Goal: Information Seeking & Learning: Learn about a topic

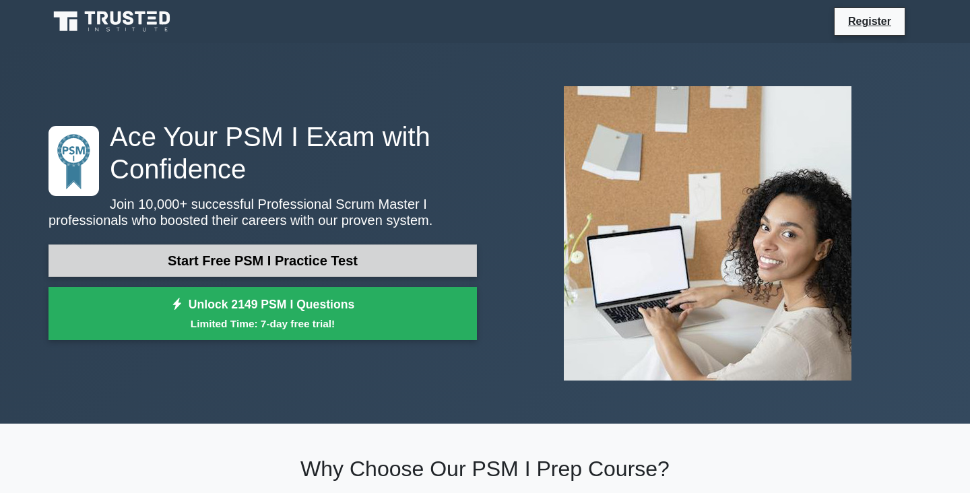
click at [307, 253] on link "Start Free PSM I Practice Test" at bounding box center [263, 261] width 429 height 32
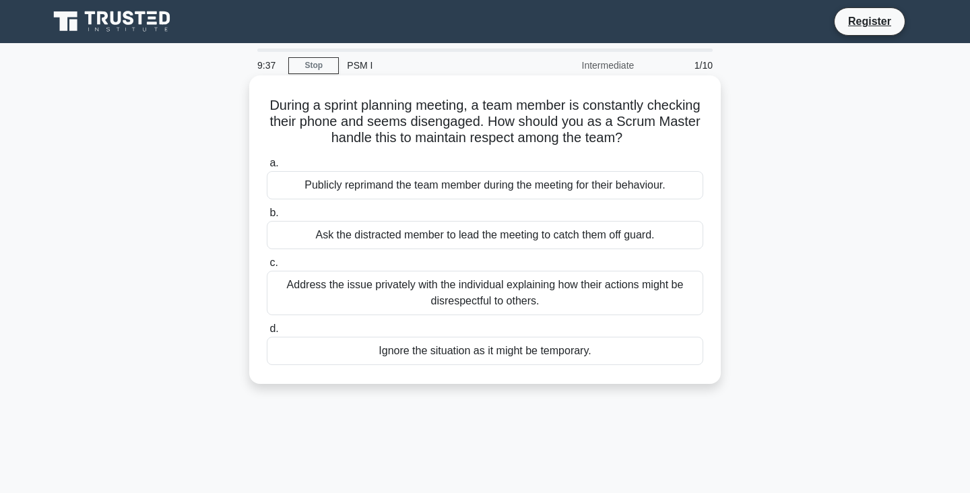
click at [387, 185] on div "Publicly reprimand the team member during the meeting for their behaviour." at bounding box center [485, 185] width 437 height 28
click at [267, 168] on input "a. Publicly reprimand the team member during the meeting for their behaviour." at bounding box center [267, 163] width 0 height 9
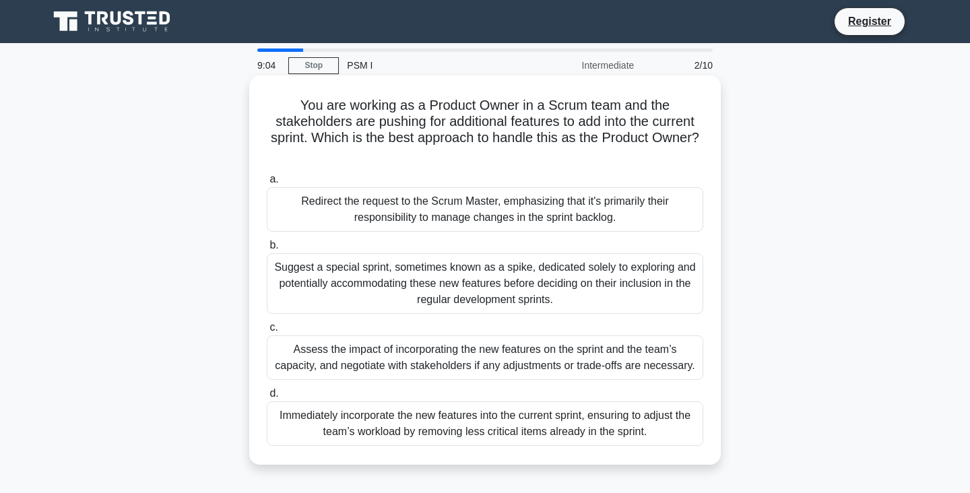
click at [382, 356] on div "Assess the impact of incorporating the new features on the sprint and the team’…" at bounding box center [485, 358] width 437 height 44
click at [267, 332] on input "c. Assess the impact of incorporating the new features on the sprint and the te…" at bounding box center [267, 327] width 0 height 9
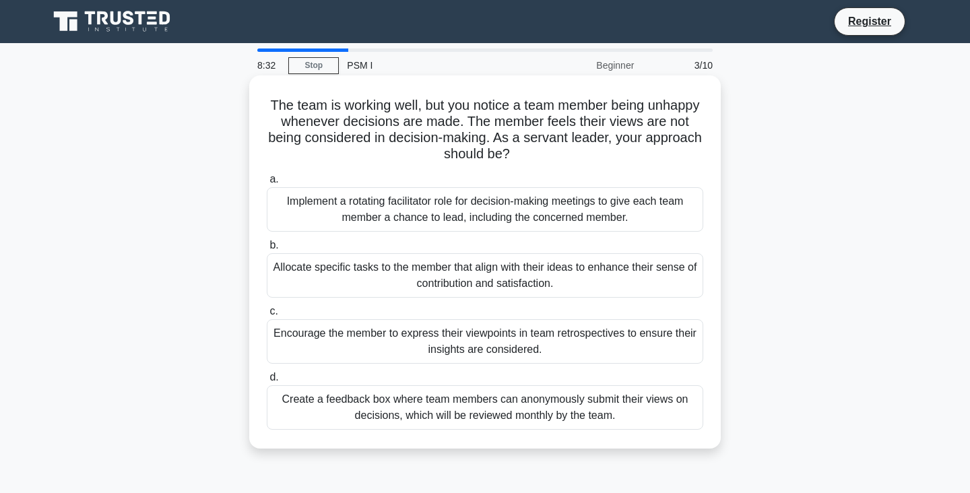
click at [398, 346] on div "Encourage the member to express their viewpoints in team retrospectives to ensu…" at bounding box center [485, 341] width 437 height 44
click at [267, 316] on input "c. Encourage the member to express their viewpoints in team retrospectives to e…" at bounding box center [267, 311] width 0 height 9
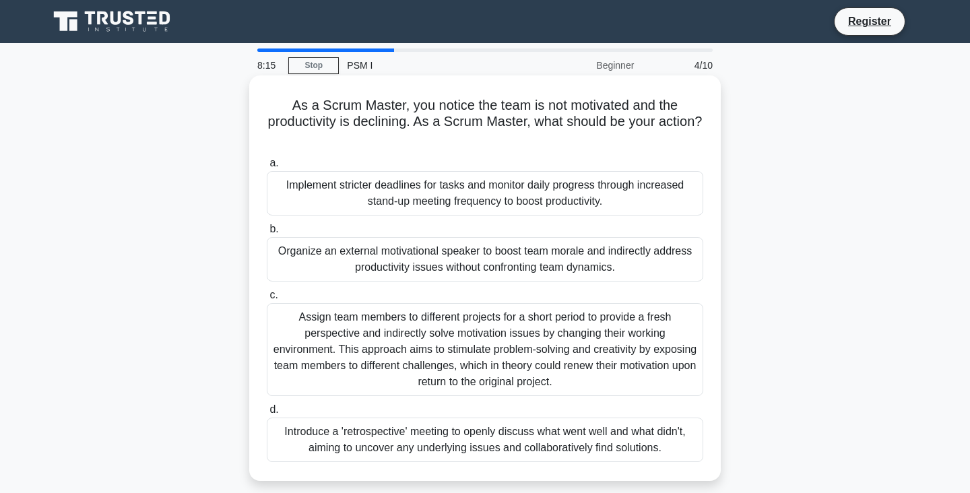
click at [400, 445] on div "Introduce a 'retrospective' meeting to openly discuss what went well and what d…" at bounding box center [485, 440] width 437 height 44
click at [267, 414] on input "d. Introduce a 'retrospective' meeting to openly discuss what went well and wha…" at bounding box center [267, 410] width 0 height 9
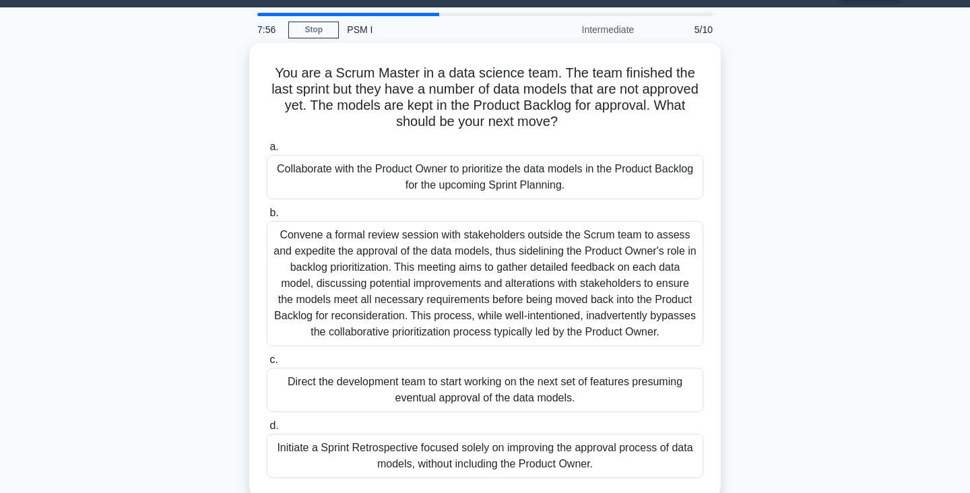
scroll to position [37, 0]
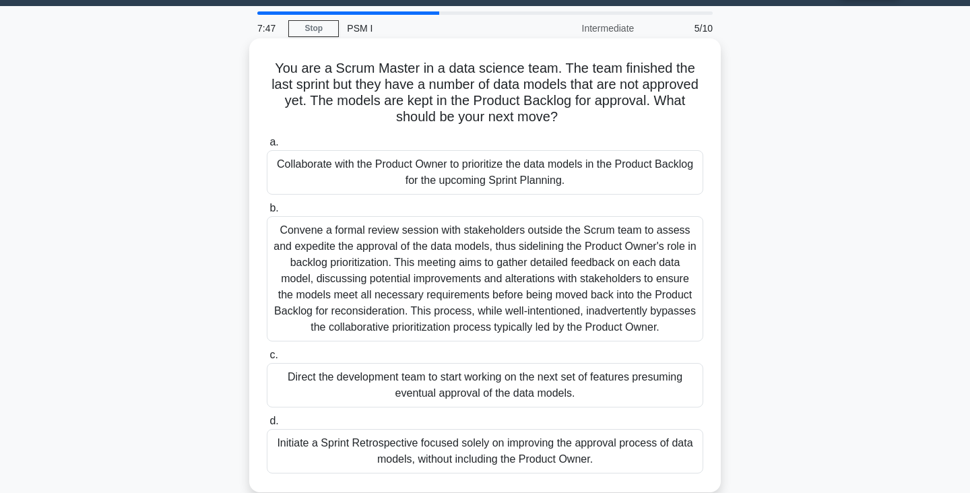
click at [433, 179] on div "Collaborate with the Product Owner to prioritize the data models in the Product…" at bounding box center [485, 172] width 437 height 44
click at [267, 147] on input "a. Collaborate with the Product Owner to prioritize the data models in the Prod…" at bounding box center [267, 142] width 0 height 9
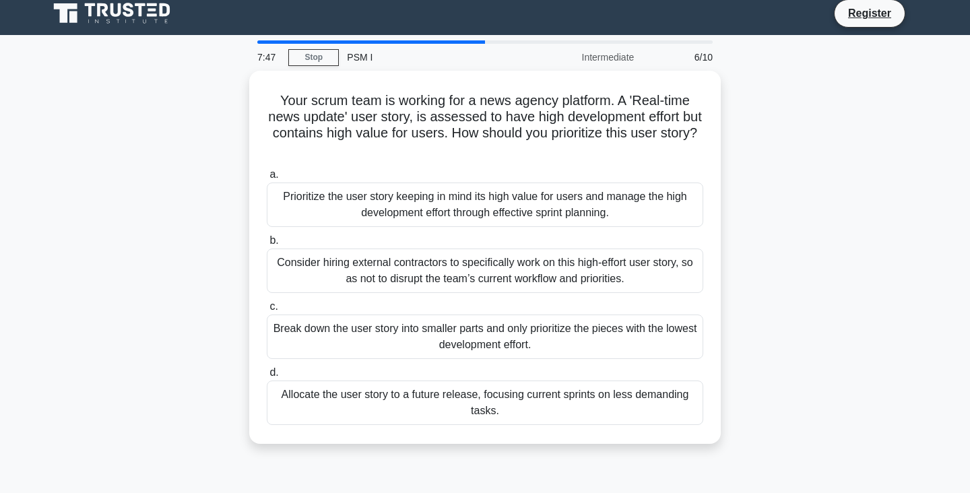
scroll to position [0, 0]
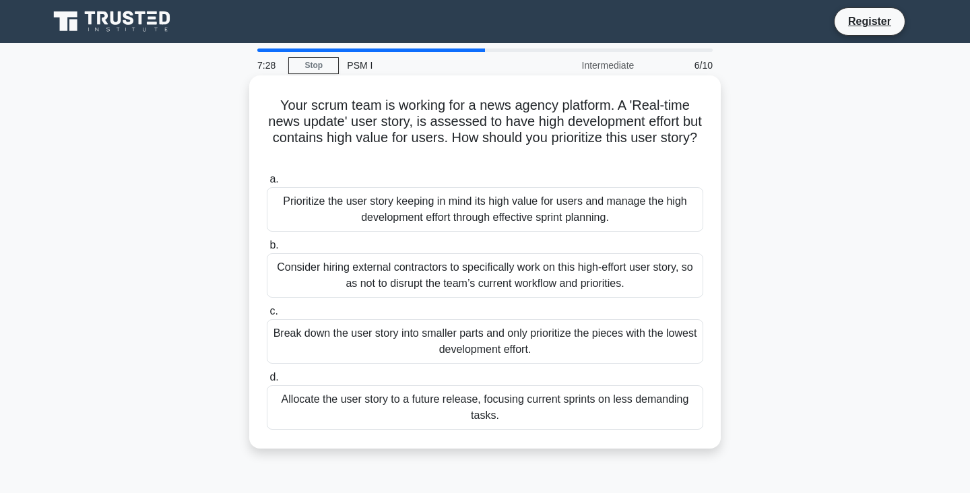
click at [450, 332] on div "Break down the user story into smaller parts and only prioritize the pieces wit…" at bounding box center [485, 341] width 437 height 44
click at [267, 316] on input "c. Break down the user story into smaller parts and only prioritize the pieces …" at bounding box center [267, 311] width 0 height 9
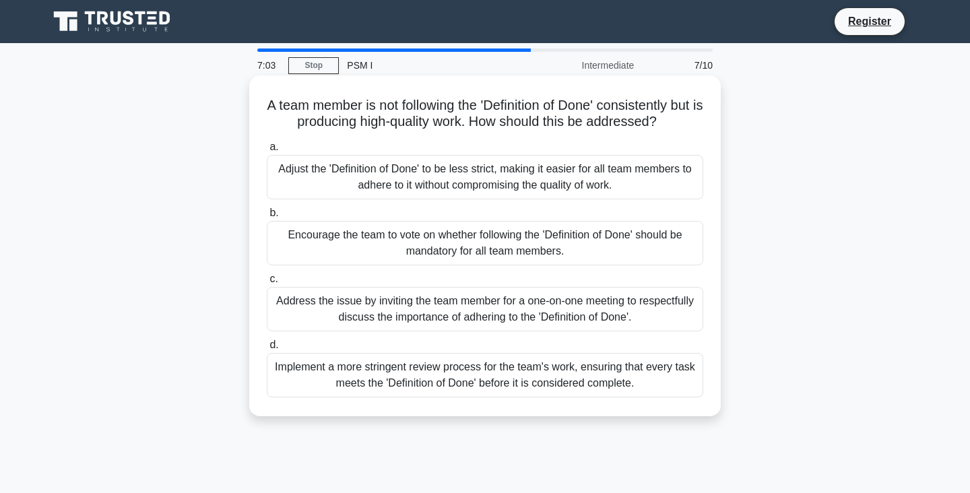
click at [449, 374] on div "Implement a more stringent review process for the team's work, ensuring that ev…" at bounding box center [485, 375] width 437 height 44
click at [267, 350] on input "d. Implement a more stringent review process for the team's work, ensuring that…" at bounding box center [267, 345] width 0 height 9
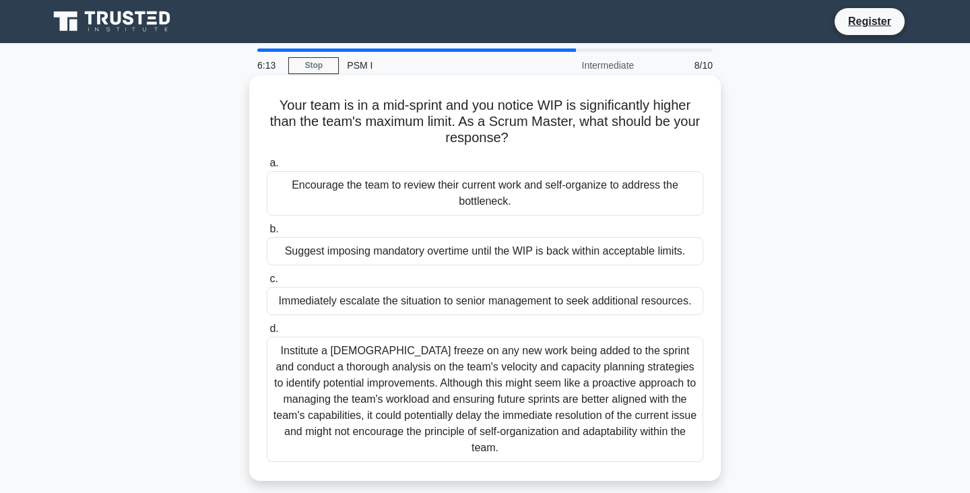
click at [601, 415] on div "Institute a temporary freeze on any new work being added to the sprint and cond…" at bounding box center [485, 399] width 437 height 125
click at [267, 334] on input "d. Institute a temporary freeze on any new work being added to the sprint and c…" at bounding box center [267, 329] width 0 height 9
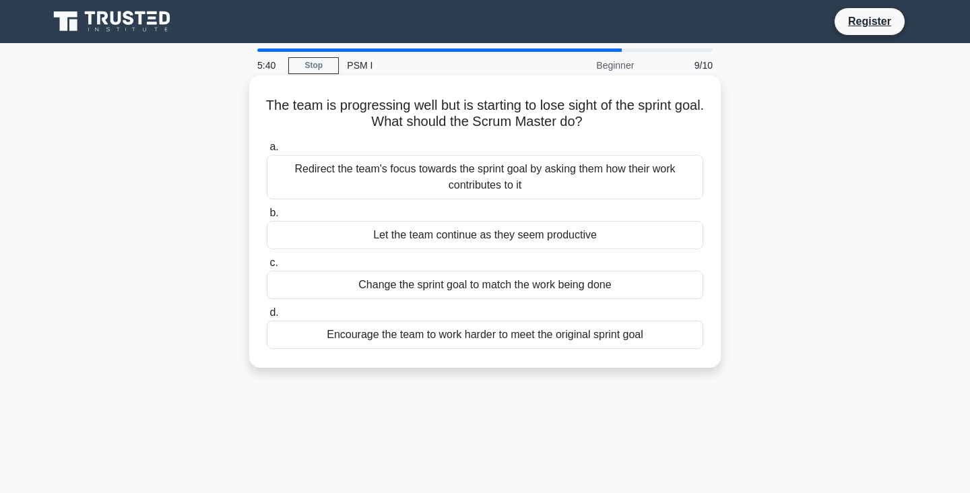
click at [541, 192] on div "Redirect the team's focus towards the sprint goal by asking them how their work…" at bounding box center [485, 177] width 437 height 44
click at [267, 152] on input "a. Redirect the team's focus towards the sprint goal by asking them how their w…" at bounding box center [267, 147] width 0 height 9
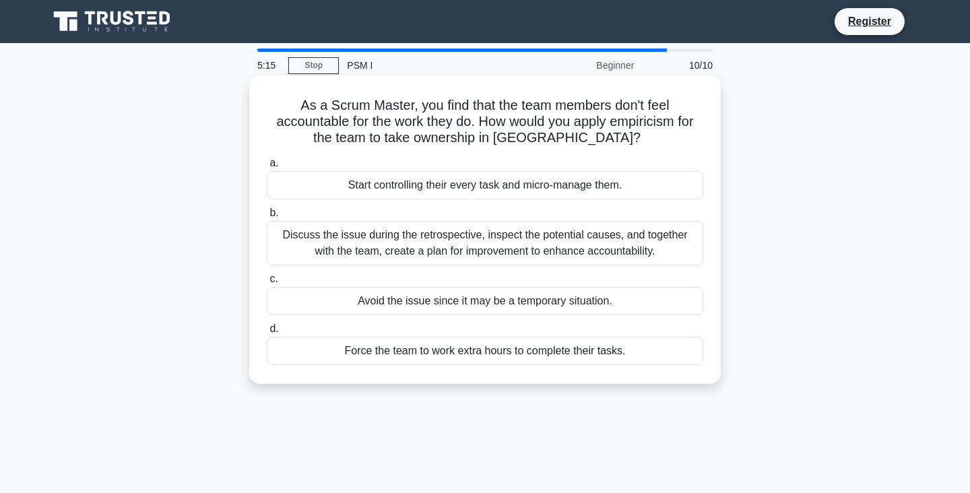
click at [565, 247] on div "Discuss the issue during the retrospective, inspect the potential causes, and t…" at bounding box center [485, 243] width 437 height 44
click at [267, 218] on input "b. Discuss the issue during the retrospective, inspect the potential causes, an…" at bounding box center [267, 213] width 0 height 9
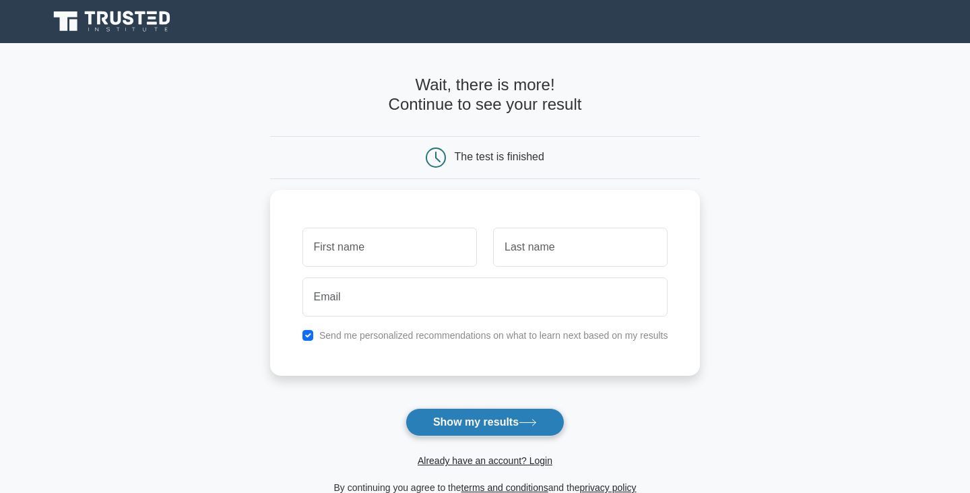
click at [523, 414] on button "Show my results" at bounding box center [485, 422] width 159 height 28
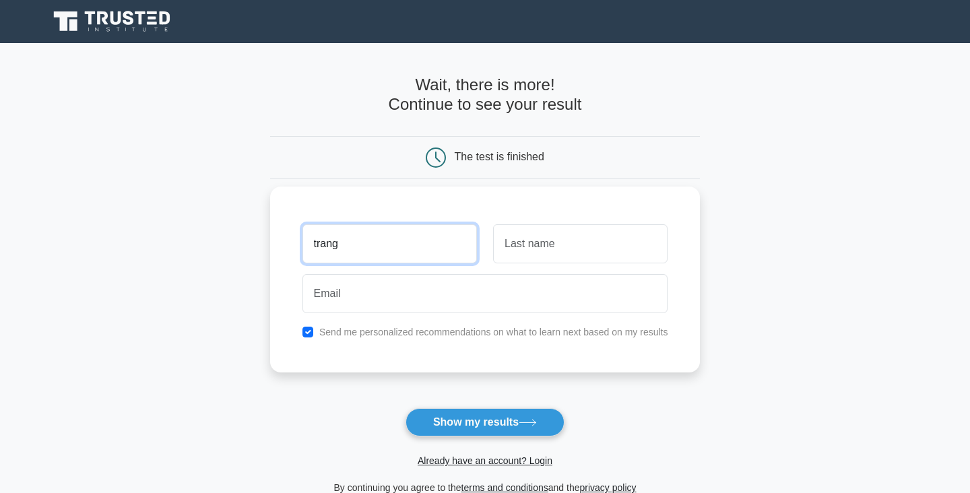
type input "trang"
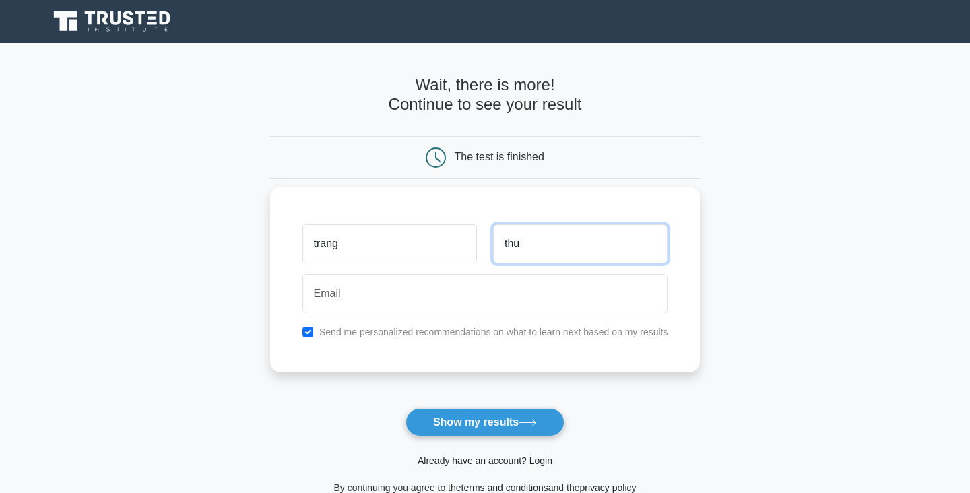
type input "thu"
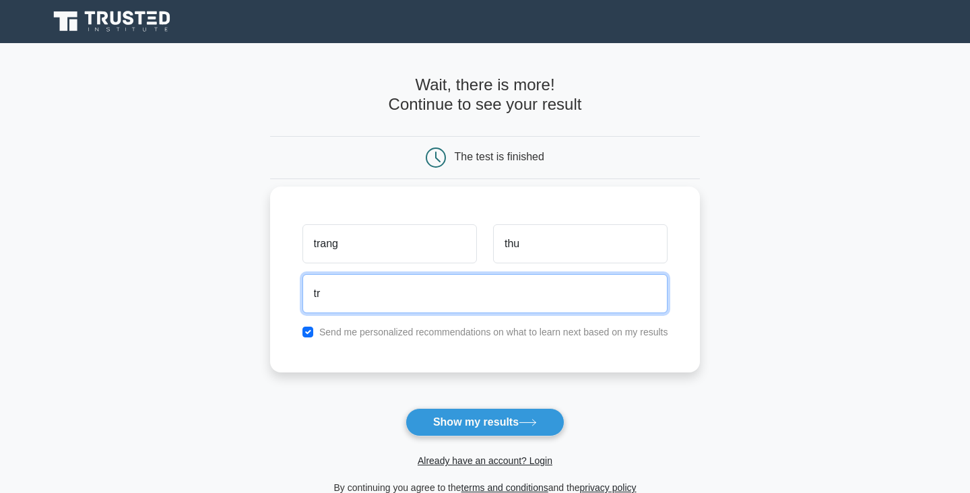
type input "t"
type input "nthutrang0902@gmail.com"
click at [406, 408] on button "Show my results" at bounding box center [485, 422] width 159 height 28
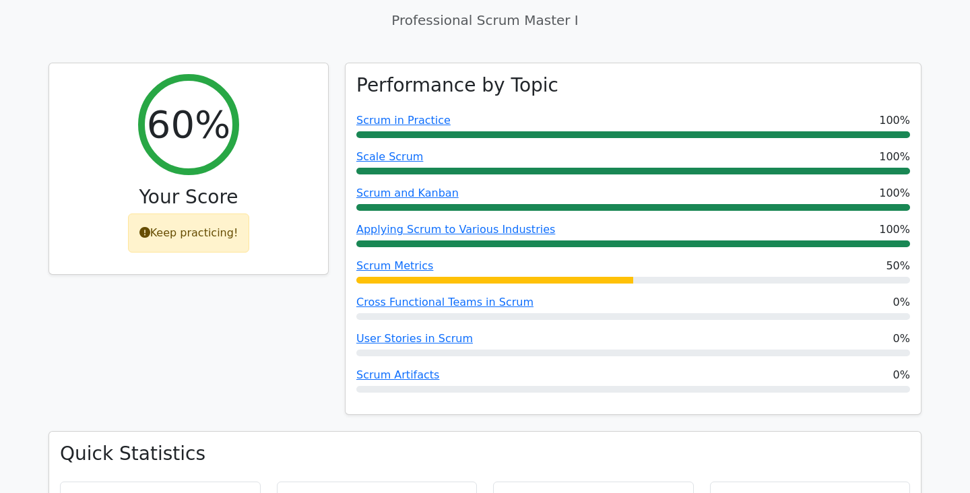
scroll to position [526, 0]
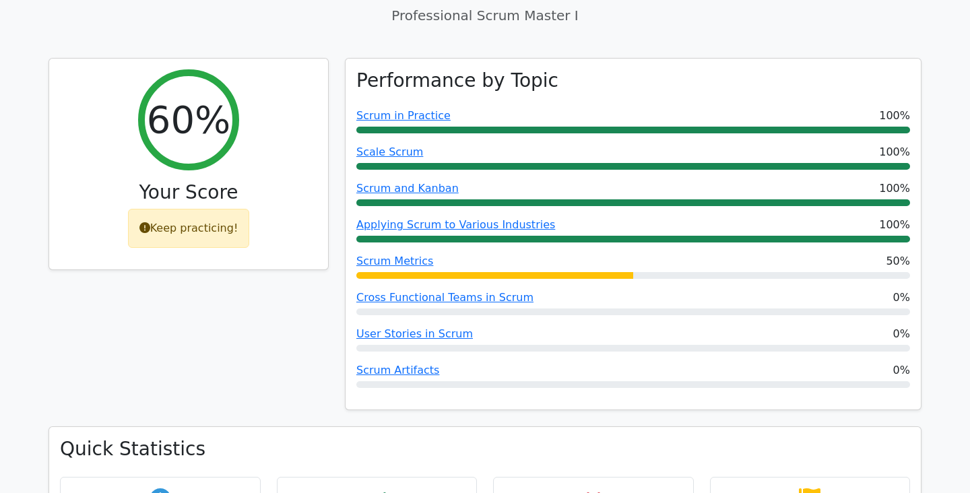
click at [535, 422] on div "Performance by Topic Scrum in Practice 100% Scale Scrum 100% Scrum and Kanban 1…" at bounding box center [633, 242] width 593 height 369
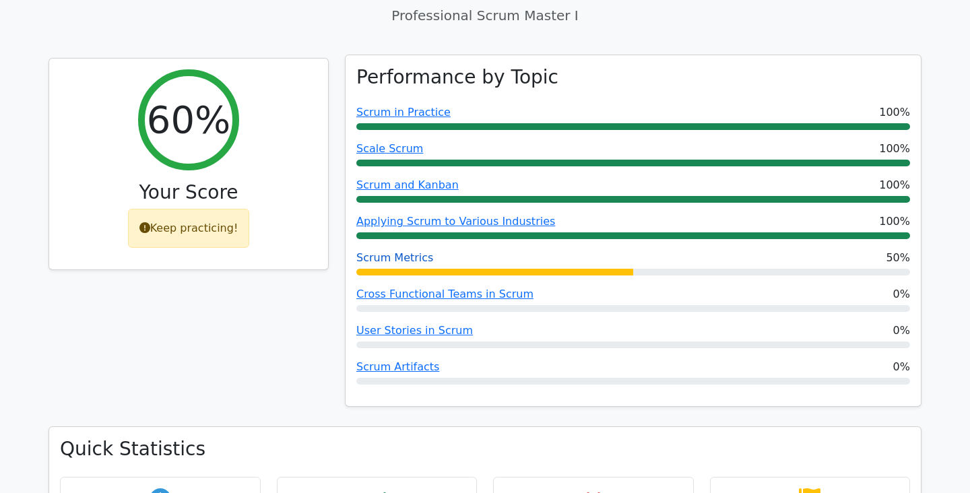
click at [403, 257] on link "Scrum Metrics" at bounding box center [394, 257] width 77 height 13
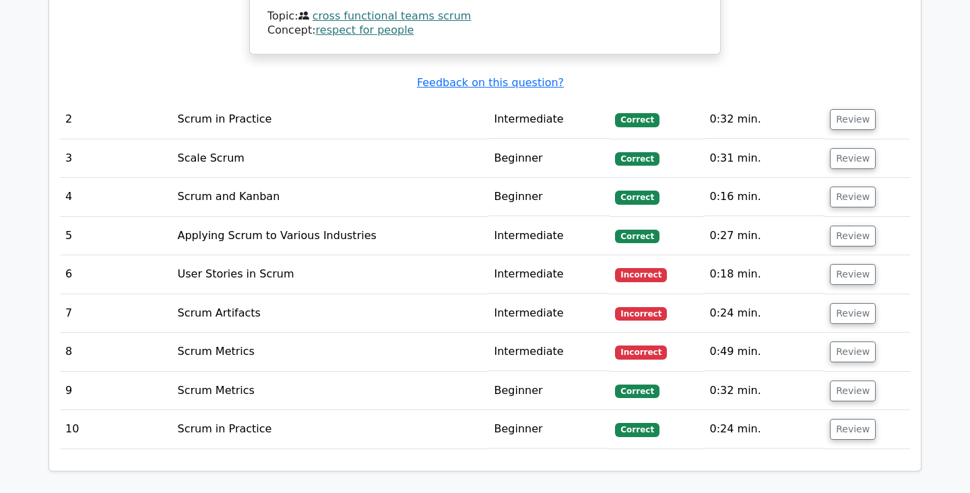
scroll to position [1765, 0]
click at [285, 255] on td "User Stories in Scrum" at bounding box center [330, 274] width 317 height 38
click at [245, 255] on td "User Stories in Scrum" at bounding box center [330, 274] width 317 height 38
click at [847, 263] on button "Review" at bounding box center [853, 273] width 46 height 21
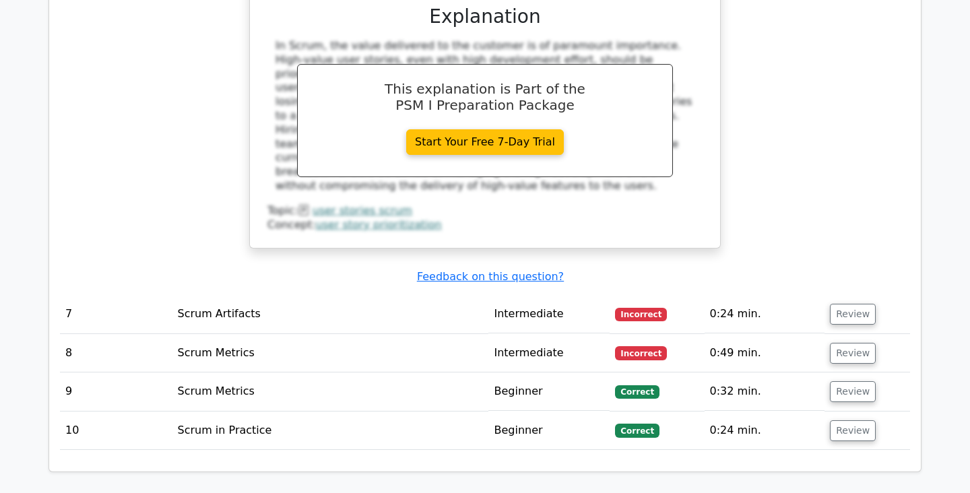
scroll to position [2402, 0]
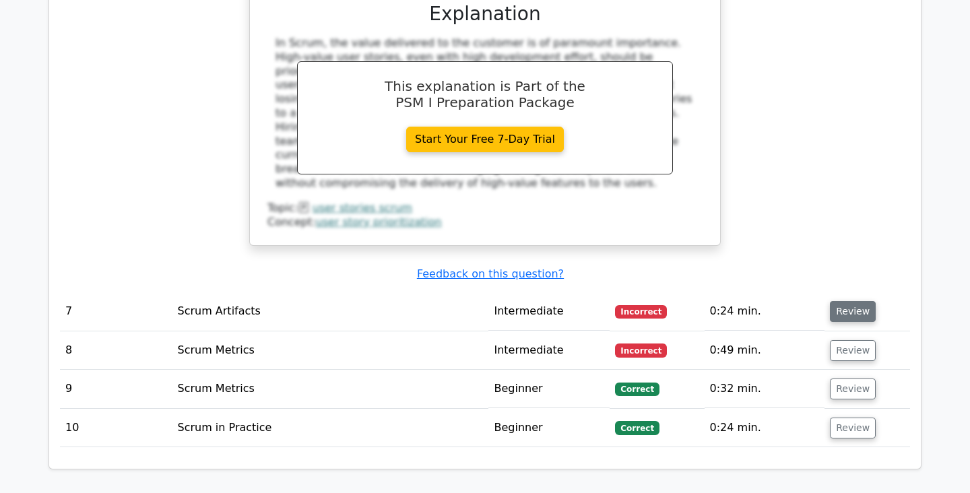
click at [850, 301] on button "Review" at bounding box center [853, 311] width 46 height 21
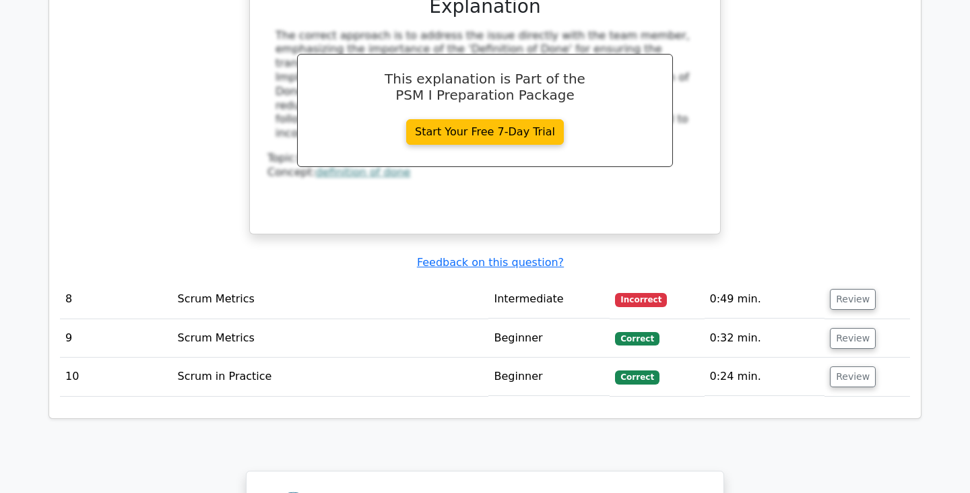
scroll to position [3149, 0]
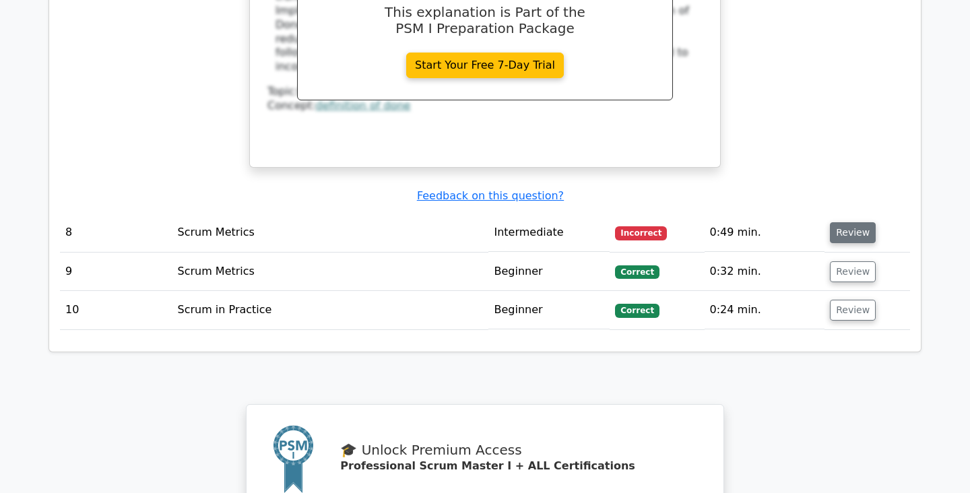
click at [845, 222] on button "Review" at bounding box center [853, 232] width 46 height 21
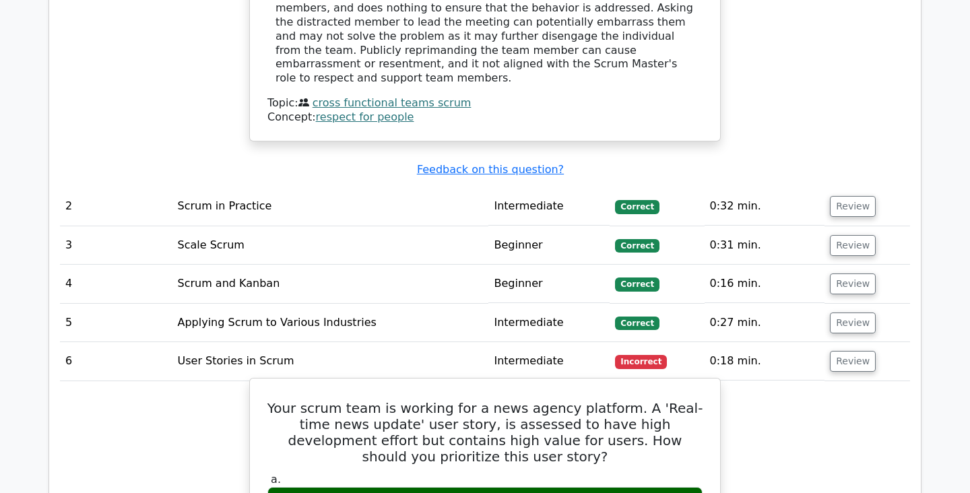
scroll to position [1675, 0]
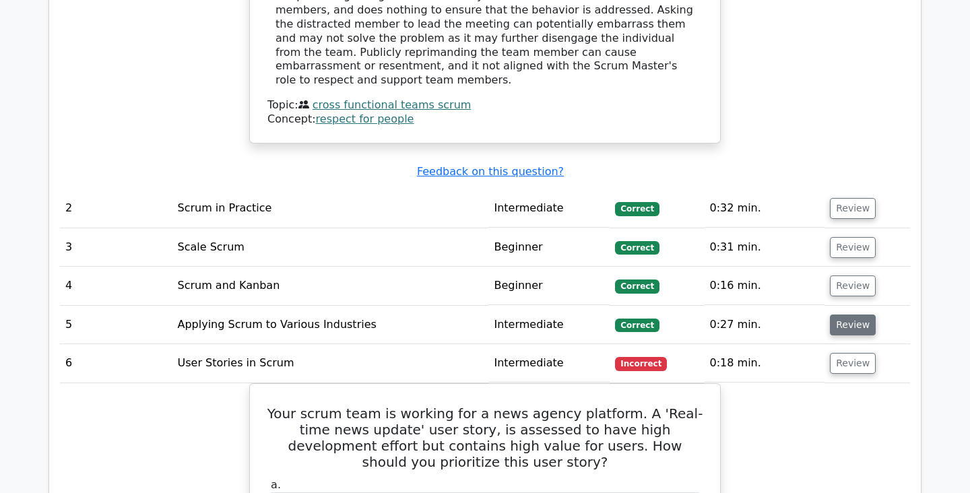
click at [839, 315] on button "Review" at bounding box center [853, 325] width 46 height 21
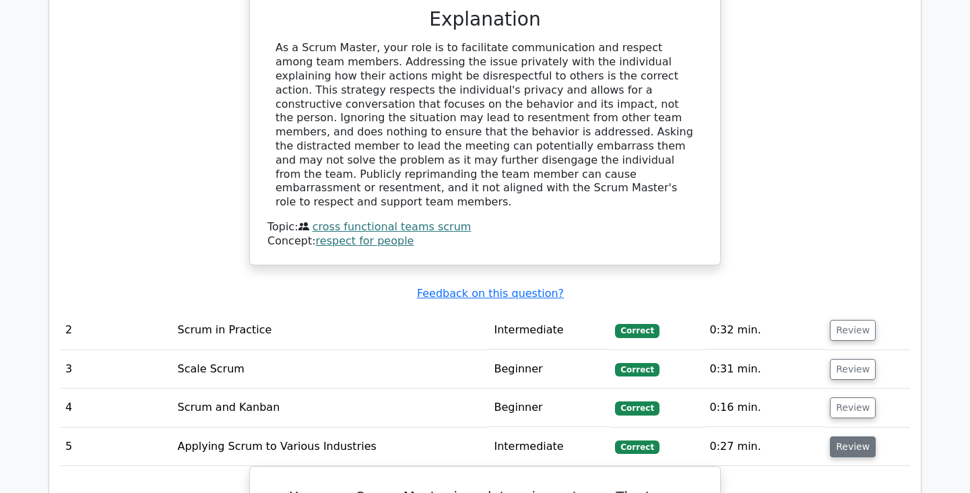
scroll to position [1546, 0]
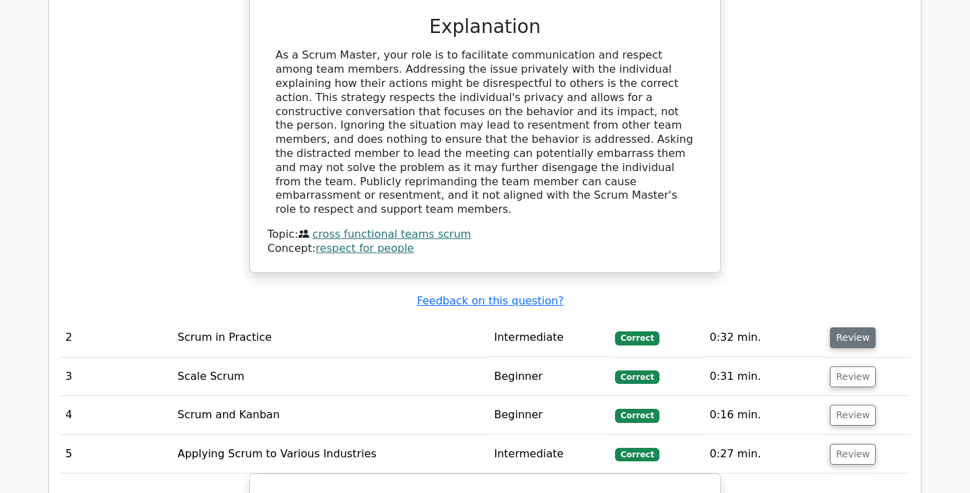
click at [841, 327] on button "Review" at bounding box center [853, 337] width 46 height 21
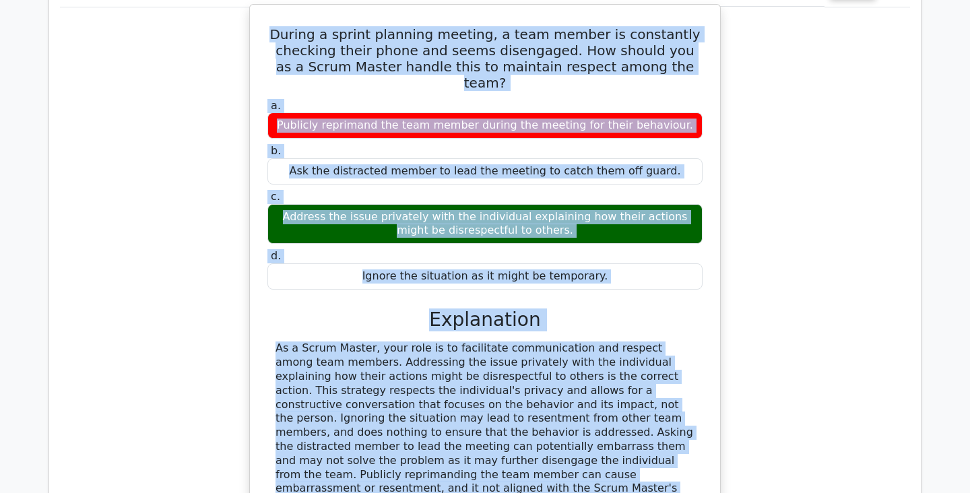
scroll to position [1279, 0]
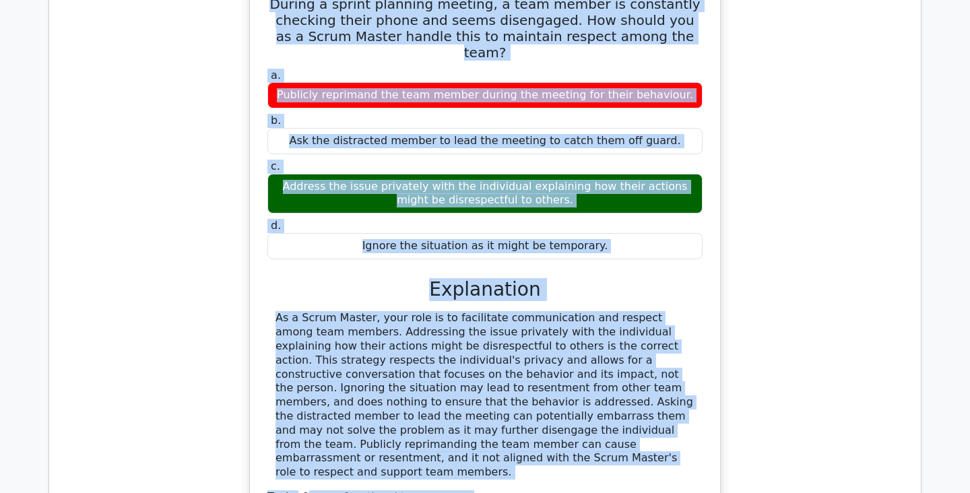
drag, startPoint x: 266, startPoint y: 177, endPoint x: 622, endPoint y: 224, distance: 358.8
click at [622, 224] on div "During a sprint planning meeting, a team member is constantly checking their ph…" at bounding box center [484, 255] width 459 height 550
copy div "During a sprint planning meeting, a team member is constantly checking their ph…"
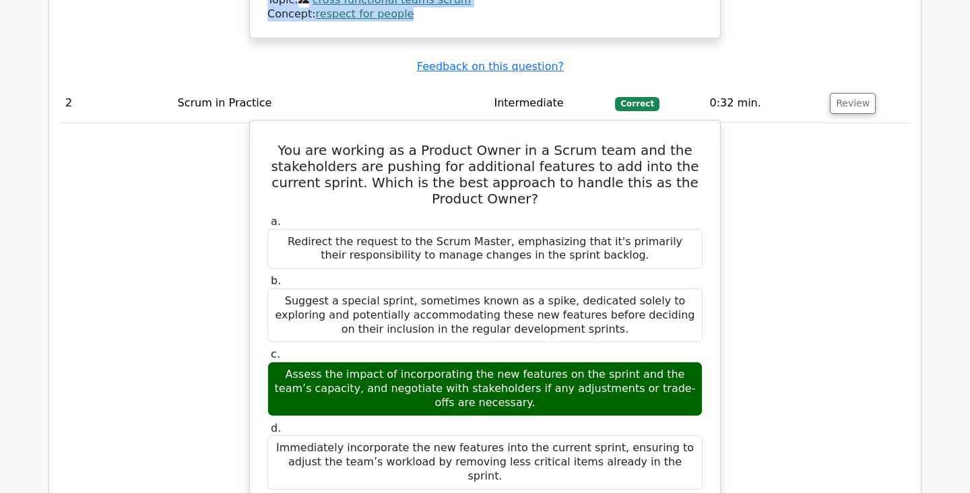
scroll to position [1782, 0]
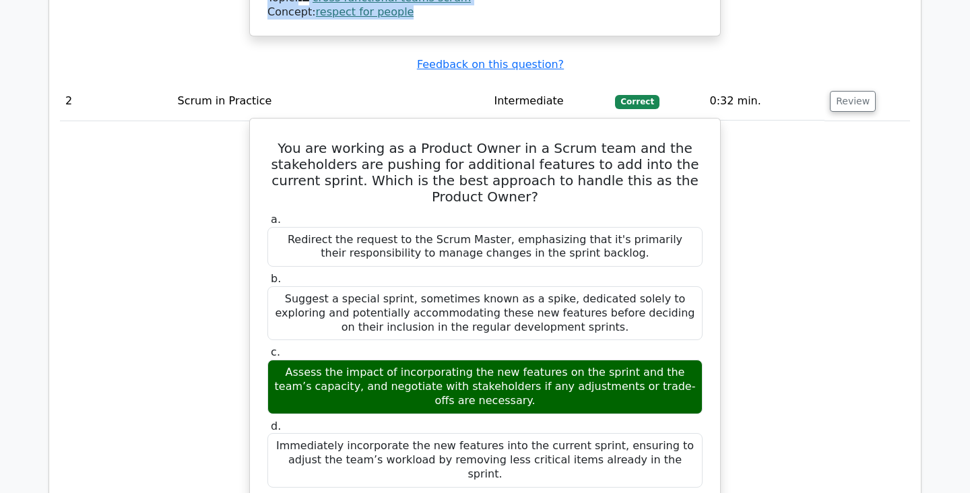
drag, startPoint x: 298, startPoint y: 113, endPoint x: 661, endPoint y: 413, distance: 470.9
click at [661, 413] on div "You are working as a Product Owner in a Scrum team and the stakeholders are pus…" at bounding box center [484, 420] width 459 height 592
copy div "You are working as a Product Owner in a Scrum team and the stakeholders are pus…"
click at [257, 297] on div "You are working as a Product Owner in a Scrum team and the stakeholders are pus…" at bounding box center [484, 420] width 459 height 592
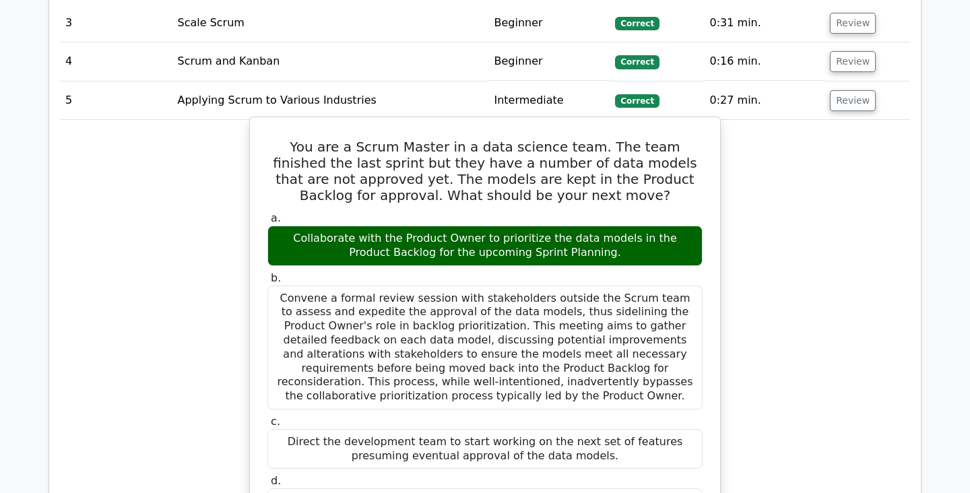
scroll to position [2551, 0]
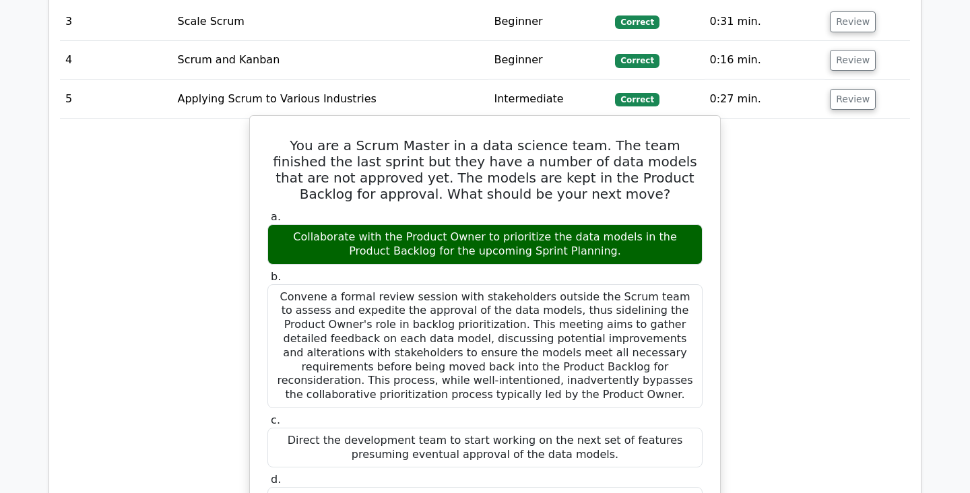
drag, startPoint x: 276, startPoint y: 66, endPoint x: 666, endPoint y: 449, distance: 546.0
click at [666, 449] on div "You are a Scrum Master in a data science team. The team finished the last sprin…" at bounding box center [484, 424] width 459 height 606
copy div "You are a Scrum Master in a data science team. The team finished the last sprin…"
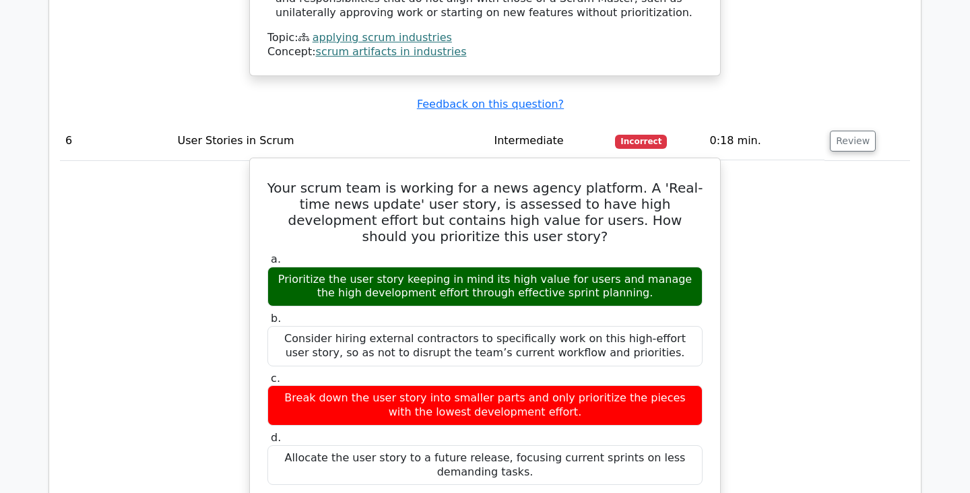
scroll to position [3210, 0]
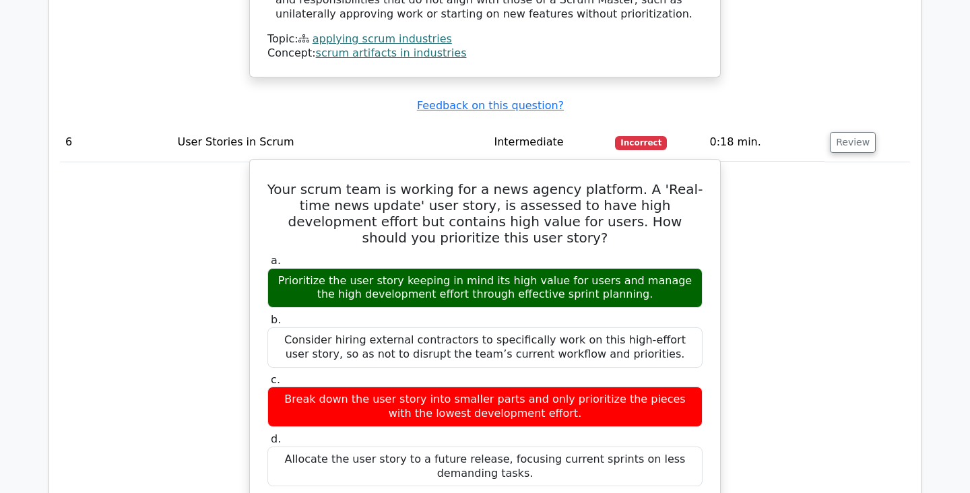
drag, startPoint x: 278, startPoint y: 115, endPoint x: 627, endPoint y: 408, distance: 455.2
click at [627, 410] on div "Your scrum team is working for a news agency platform. A 'Real-time news update…" at bounding box center [484, 454] width 459 height 578
copy div "Your scrum team is working for a news agency platform. A 'Real-time news update…"
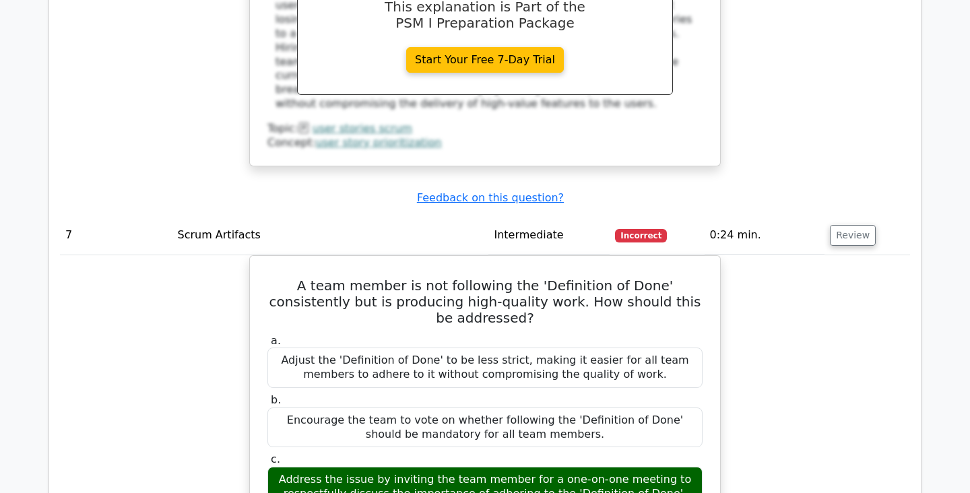
scroll to position [3811, 0]
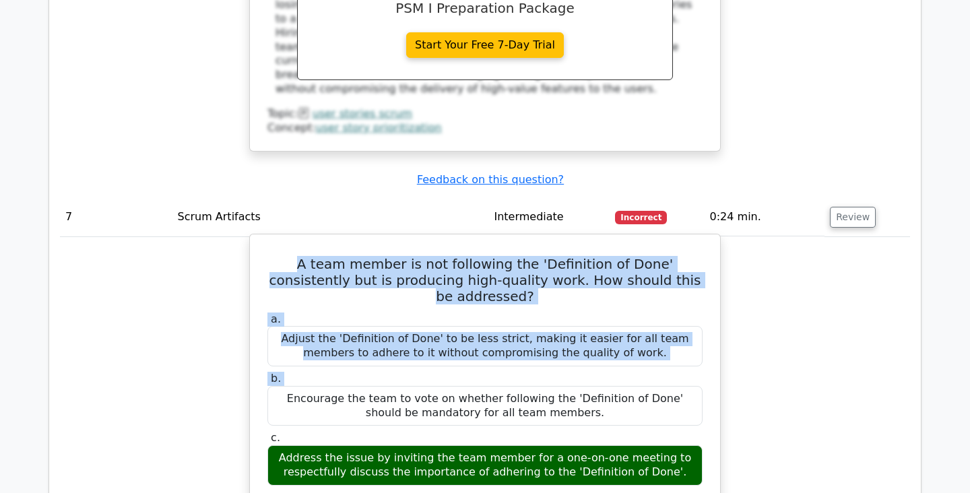
drag, startPoint x: 270, startPoint y: 185, endPoint x: 426, endPoint y: 276, distance: 180.8
click at [426, 372] on label "b. Encourage the team to vote on whether following the 'Definition of Done' sho…" at bounding box center [484, 399] width 435 height 54
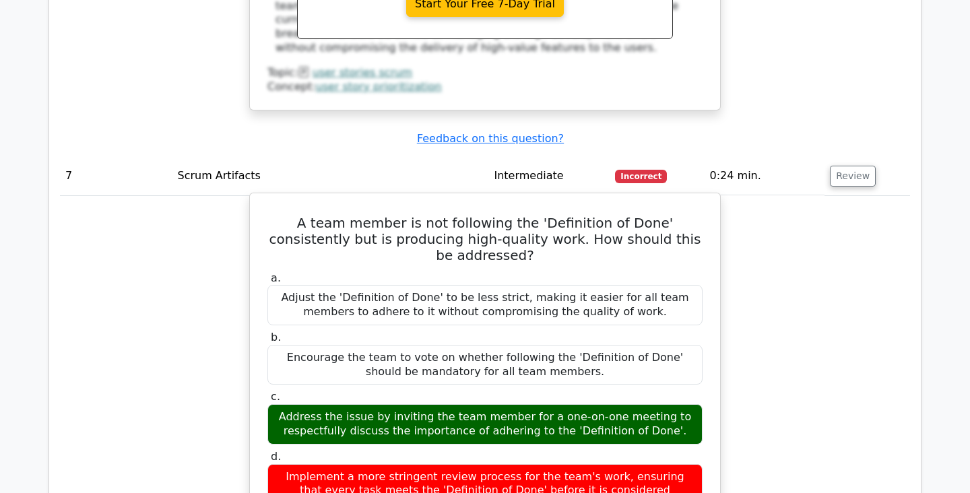
scroll to position [3856, 0]
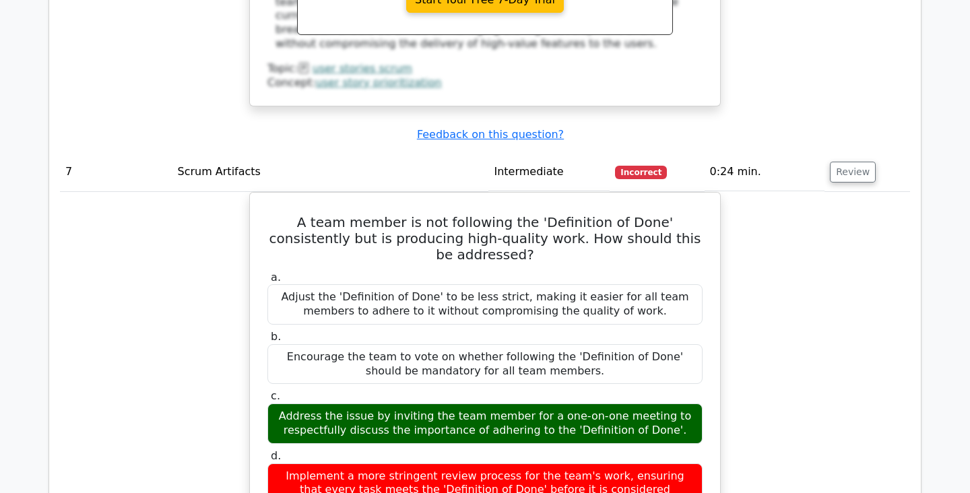
drag, startPoint x: 269, startPoint y: 135, endPoint x: 743, endPoint y: 408, distance: 546.6
click at [743, 408] on div "A team member is not following the 'Definition of Done' consistently but is pro…" at bounding box center [485, 492] width 850 height 600
copy div "A team member is not following the 'Definition of Done' consistently but is pro…"
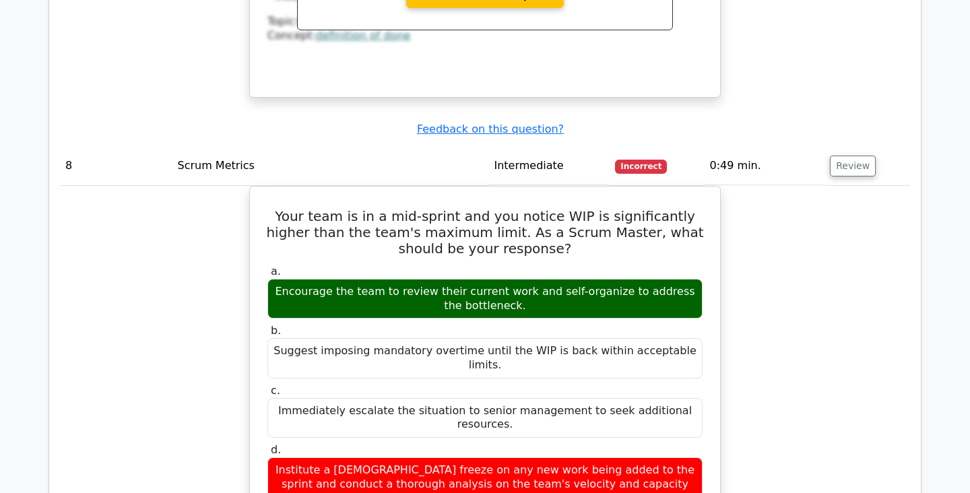
scroll to position [4533, 0]
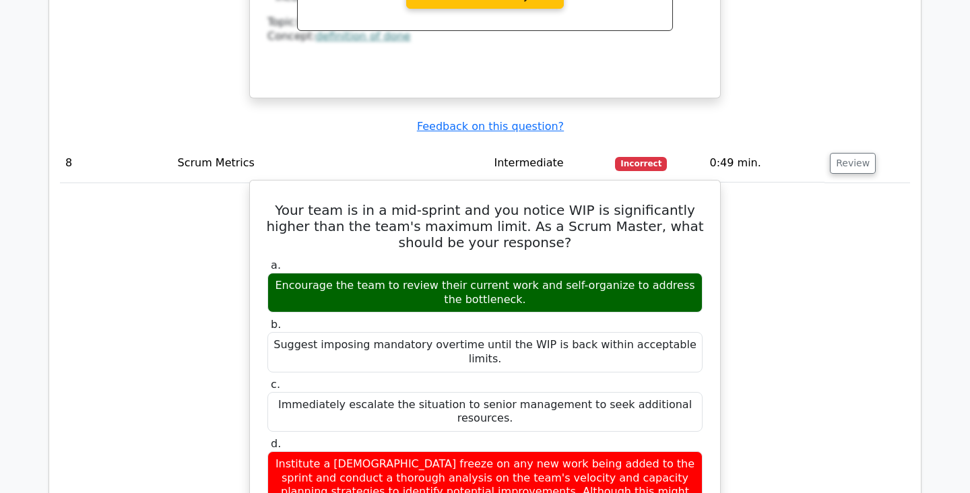
drag, startPoint x: 282, startPoint y: 98, endPoint x: 662, endPoint y: 379, distance: 472.6
click at [662, 382] on div "Your team is in a mid-sprint and you notice WIP is significantly higher than th…" at bounding box center [484, 481] width 459 height 590
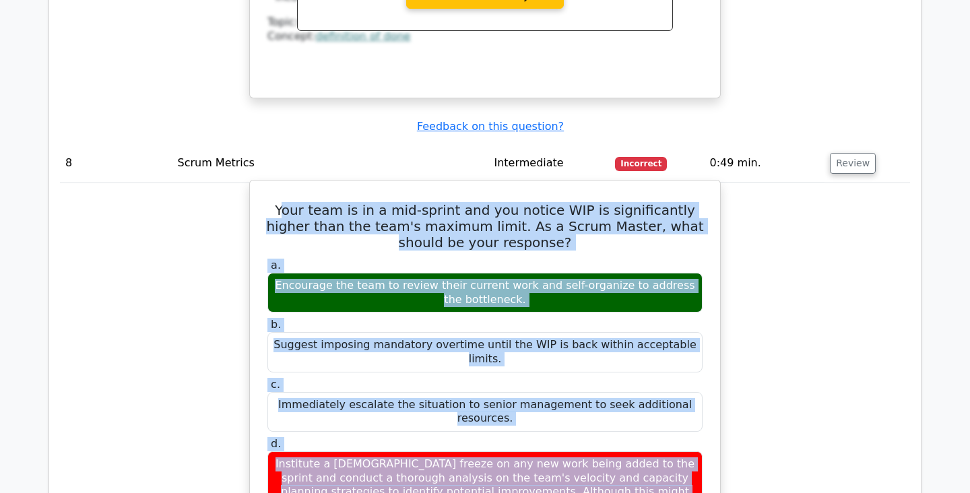
copy div "our team is in a mid-sprint and you notice WIP is significantly higher than the…"
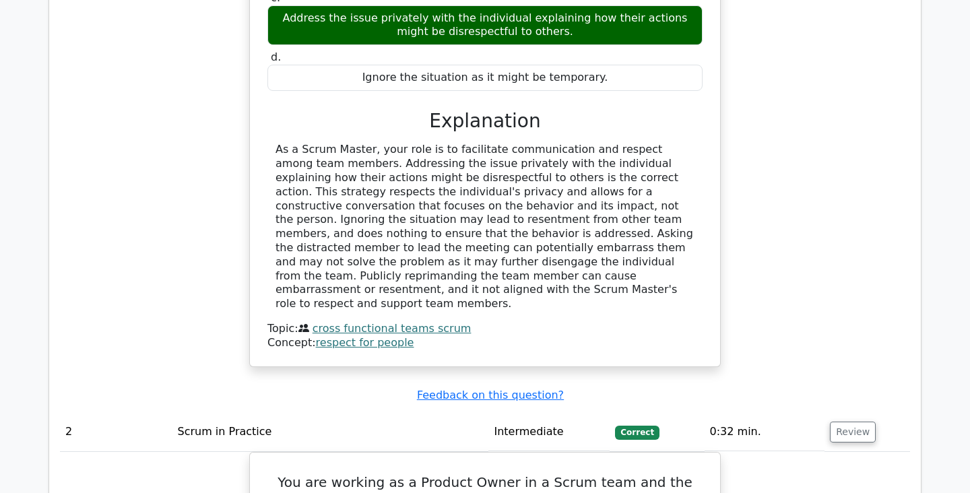
scroll to position [1451, 0]
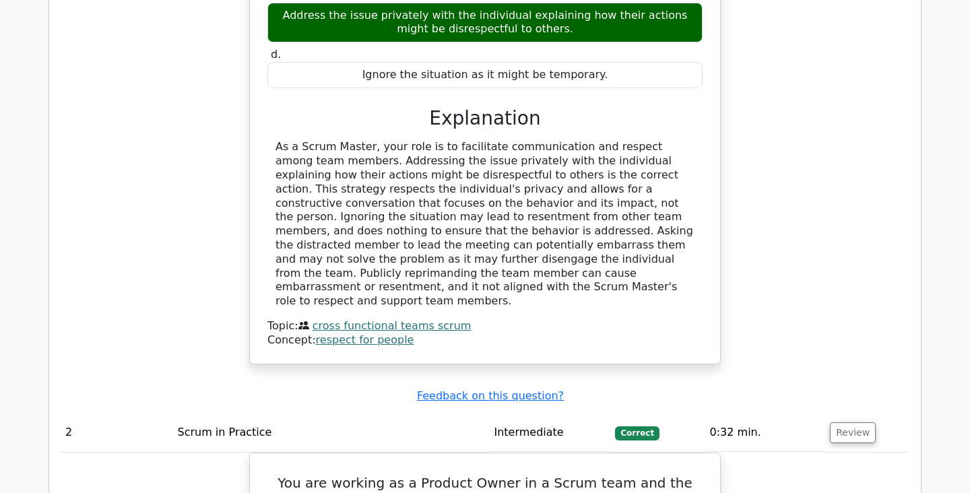
drag, startPoint x: 427, startPoint y: 102, endPoint x: 654, endPoint y: 263, distance: 278.2
click at [654, 267] on div "a. Publicly reprimand the team member during the meeting for their behaviour. b…" at bounding box center [485, 121] width 438 height 453
copy div "Explanation As a Scrum Master, your role is to facilitate communication and res…"
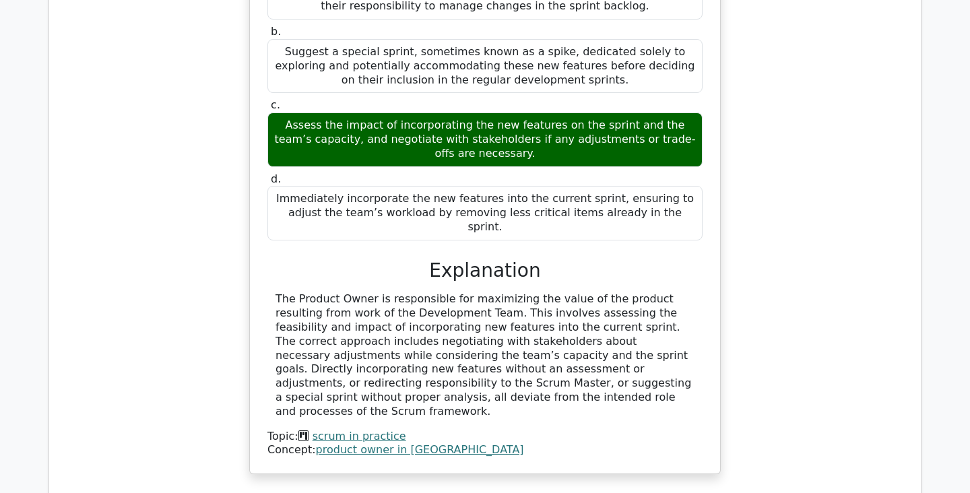
scroll to position [2033, 0]
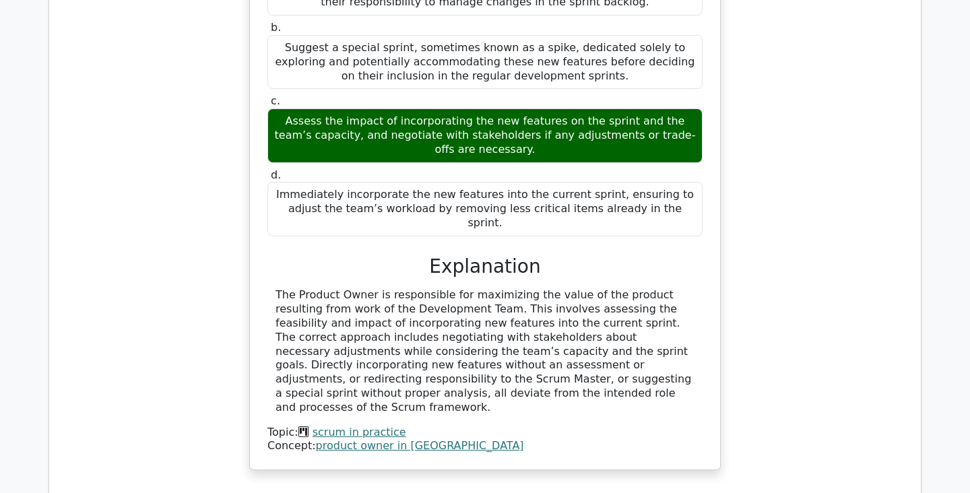
drag, startPoint x: 431, startPoint y: 206, endPoint x: 559, endPoint y: 323, distance: 173.1
click at [559, 325] on div "a. Redirect the request to the Scrum Master, emphasizing that it's primarily th…" at bounding box center [485, 206] width 438 height 495
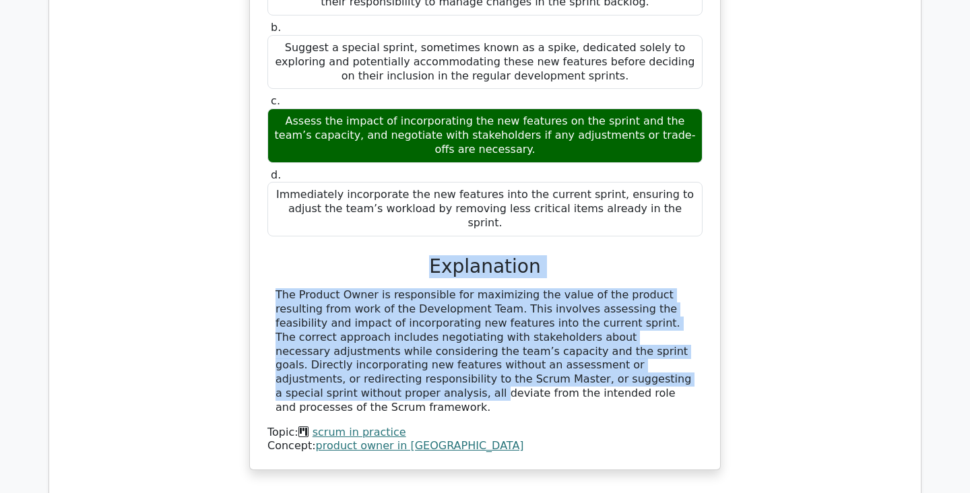
copy div "Explanation The Product Owner is responsible for maximizing the value of the pr…"
drag, startPoint x: 564, startPoint y: 335, endPoint x: 437, endPoint y: 205, distance: 182.0
click at [437, 205] on div "a. Redirect the request to the Scrum Master, emphasizing that it's primarily th…" at bounding box center [485, 206] width 438 height 495
copy div "Explanation The Product Owner is responsible for maximizing the value of the pr…"
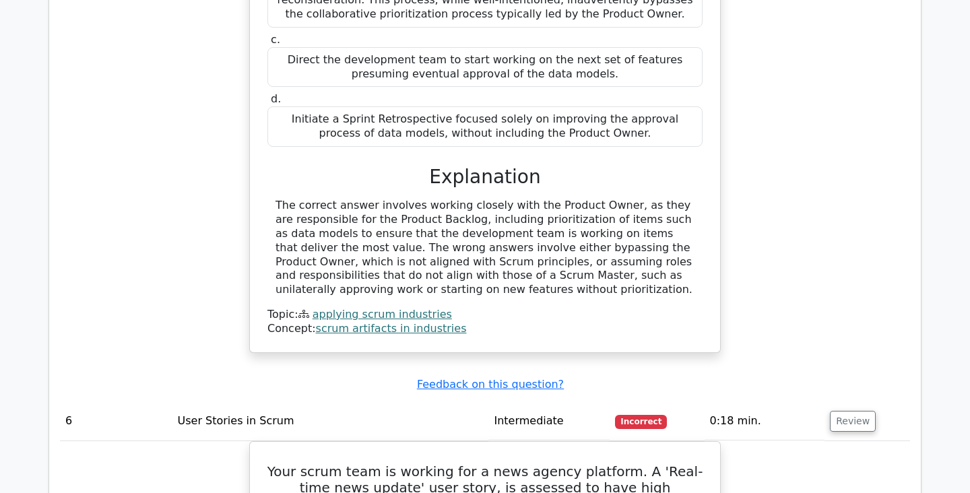
scroll to position [2929, 0]
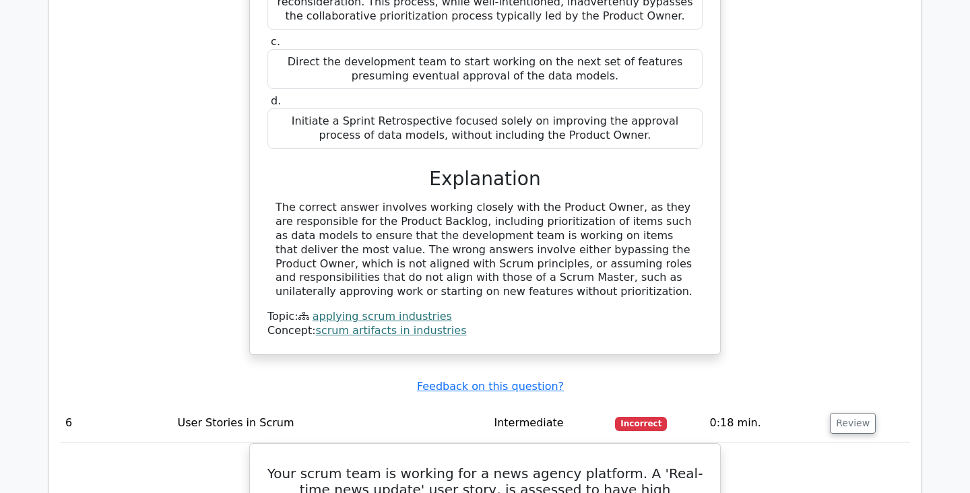
drag, startPoint x: 420, startPoint y: 106, endPoint x: 457, endPoint y: 195, distance: 97.0
click at [457, 200] on div "a. Collaborate with the Product Owner to prioritize the data models in the Prod…" at bounding box center [485, 83] width 438 height 509
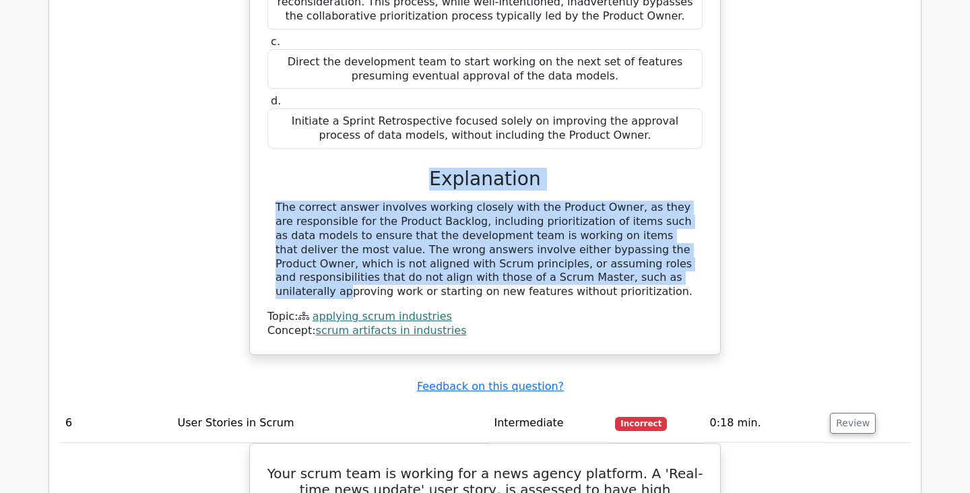
copy div "Explanation The correct answer involves working closely with the Product Owner,…"
drag, startPoint x: 453, startPoint y: 221, endPoint x: 426, endPoint y: 110, distance: 113.9
click at [426, 110] on div "a. Collaborate with the Product Owner to prioritize the data models in the Prod…" at bounding box center [485, 83] width 438 height 509
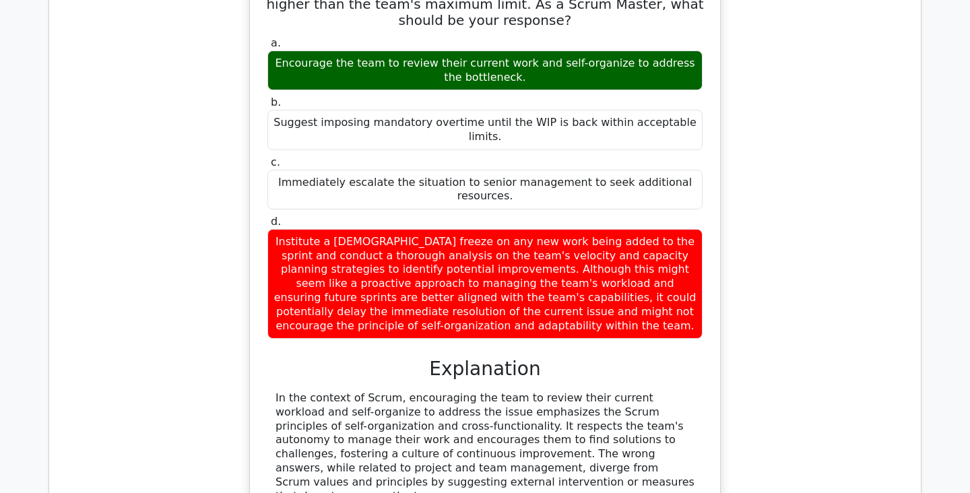
scroll to position [4755, 0]
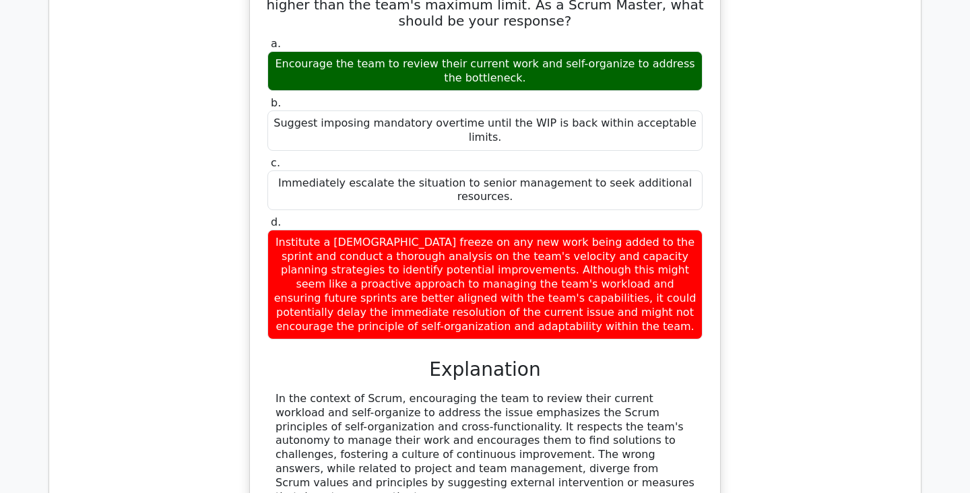
drag, startPoint x: 435, startPoint y: 224, endPoint x: 564, endPoint y: 349, distance: 179.6
click at [564, 351] on div "a. Encourage the team to review their current work and self-organize to address…" at bounding box center [485, 288] width 438 height 509
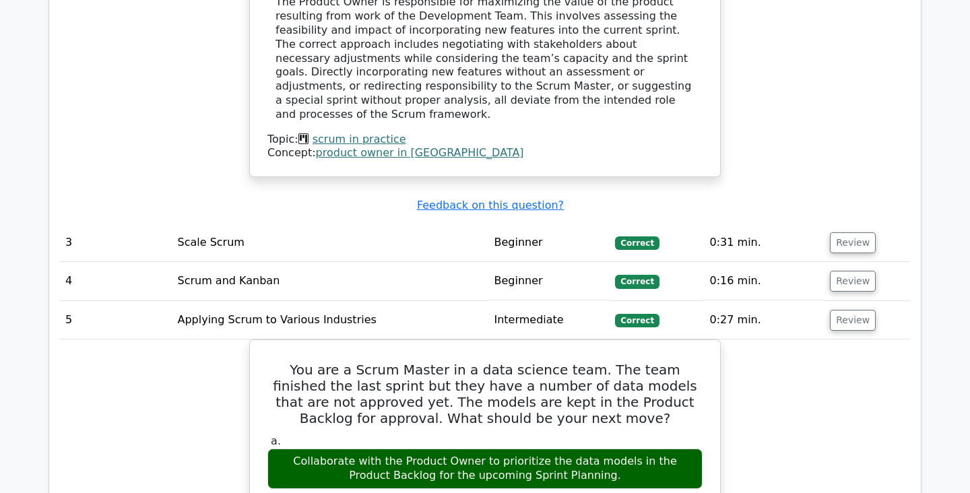
scroll to position [2330, 0]
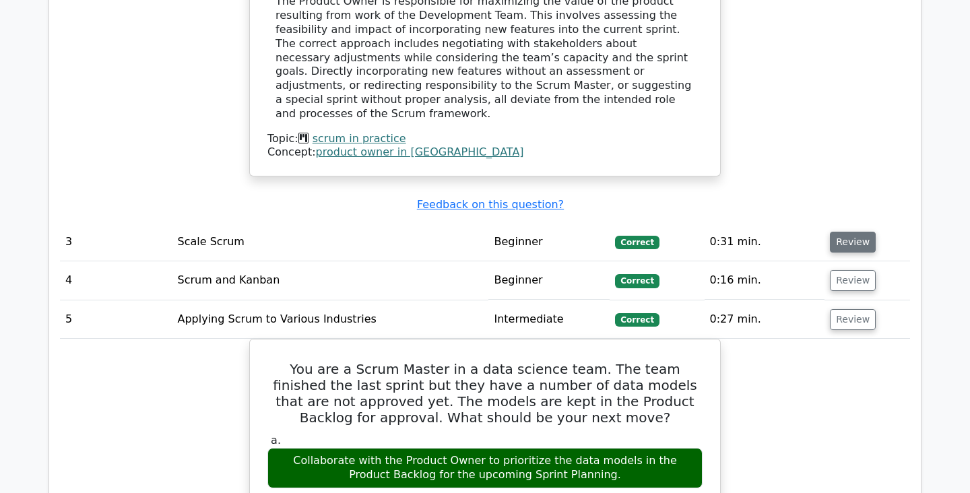
click at [837, 232] on button "Review" at bounding box center [853, 242] width 46 height 21
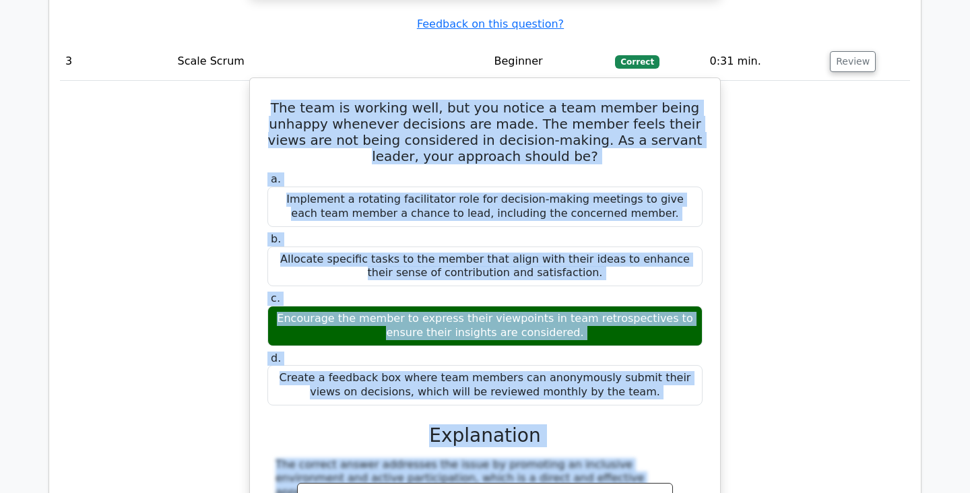
scroll to position [2513, 0]
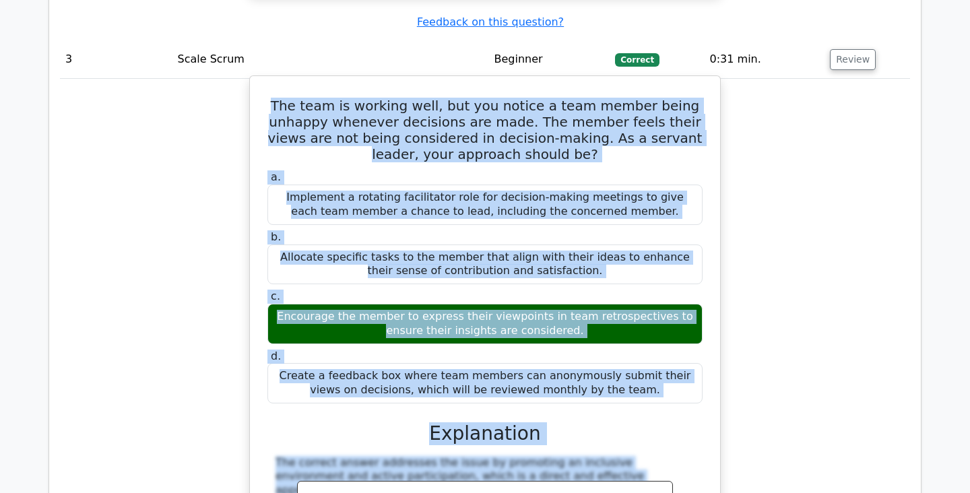
drag, startPoint x: 270, startPoint y: 217, endPoint x: 624, endPoint y: 312, distance: 366.3
click at [624, 316] on div "The team is working well, but you notice a team member being unhappy whenever d…" at bounding box center [484, 368] width 459 height 573
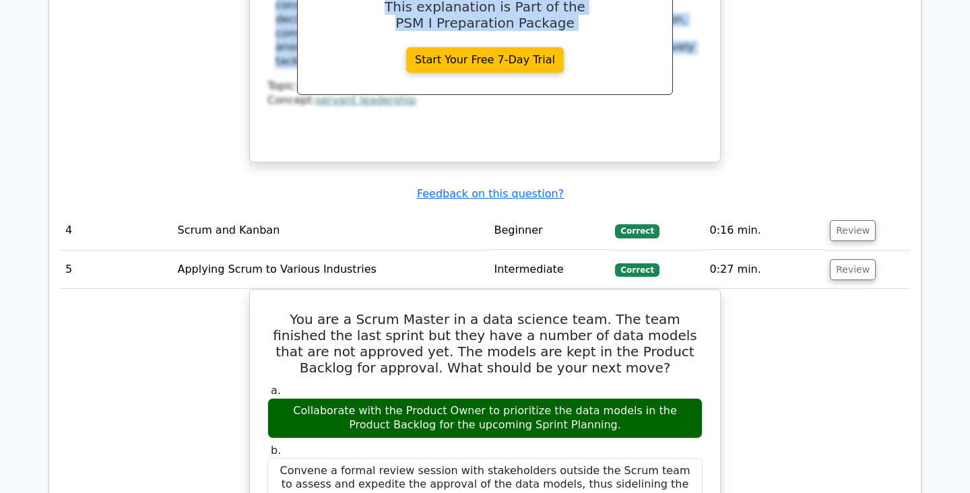
scroll to position [3015, 0]
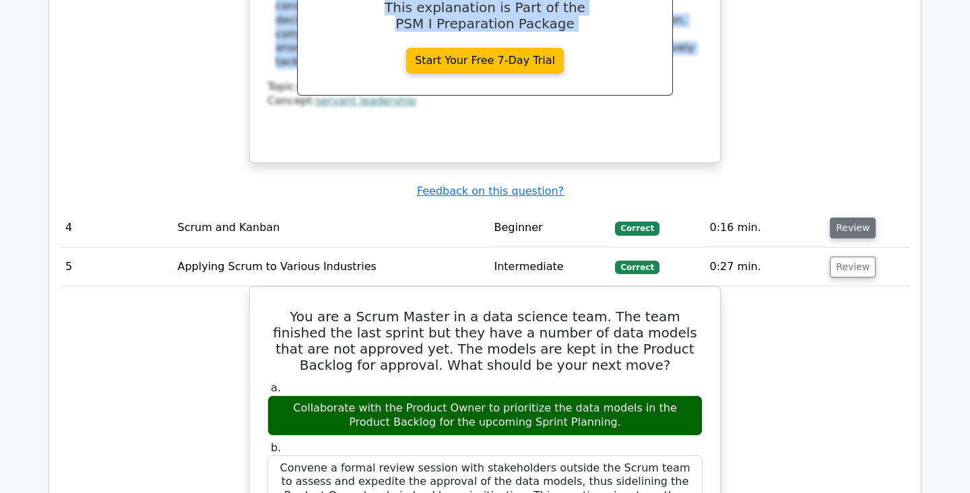
click at [840, 218] on button "Review" at bounding box center [853, 228] width 46 height 21
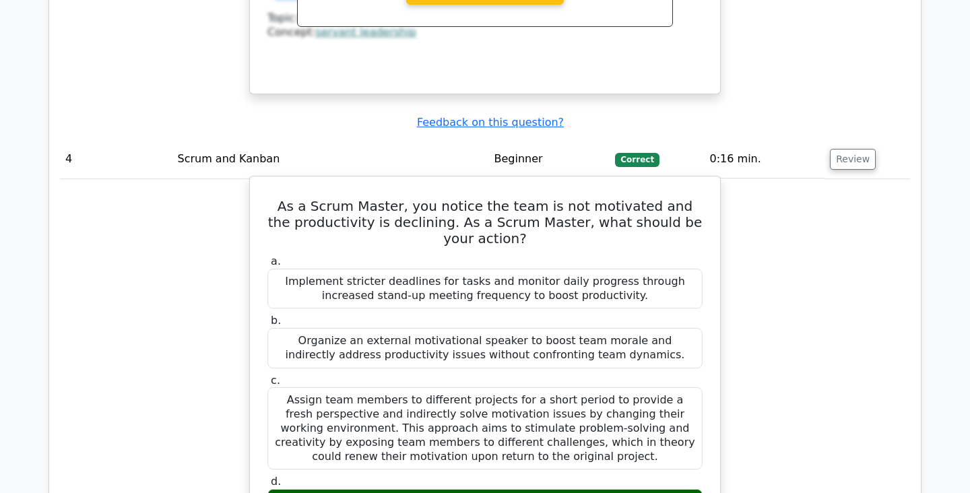
scroll to position [3087, 0]
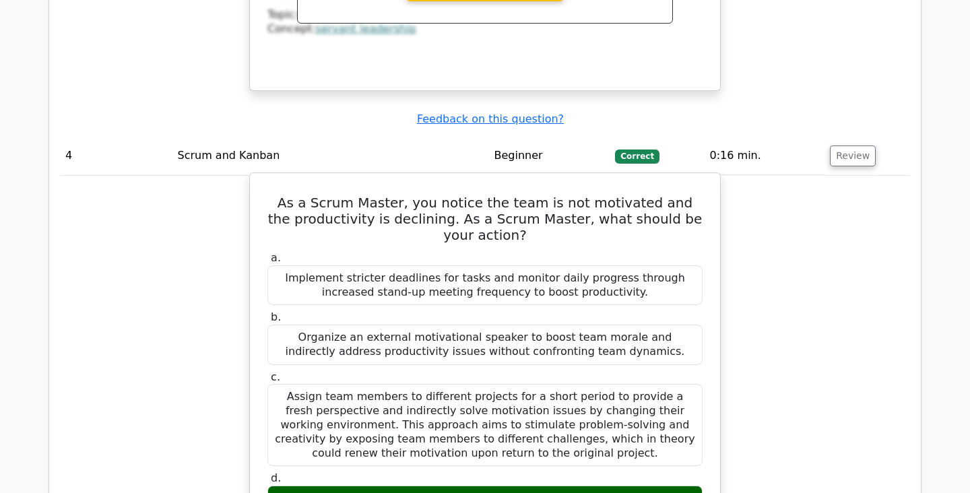
drag, startPoint x: 293, startPoint y: 128, endPoint x: 706, endPoint y: 448, distance: 522.5
click at [706, 448] on div "As a Scrum Master, you notice the team is not motivated and the productivity is…" at bounding box center [484, 485] width 459 height 613
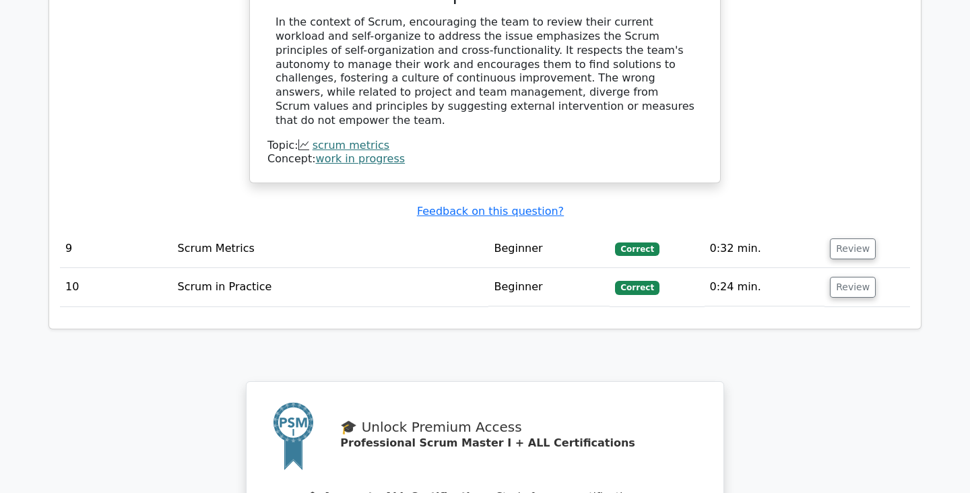
scroll to position [6432, 0]
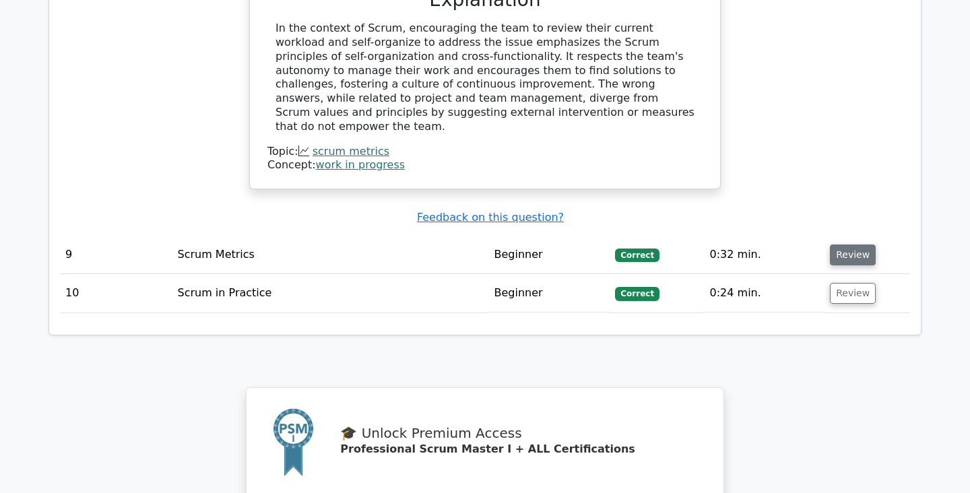
click at [859, 245] on button "Review" at bounding box center [853, 255] width 46 height 21
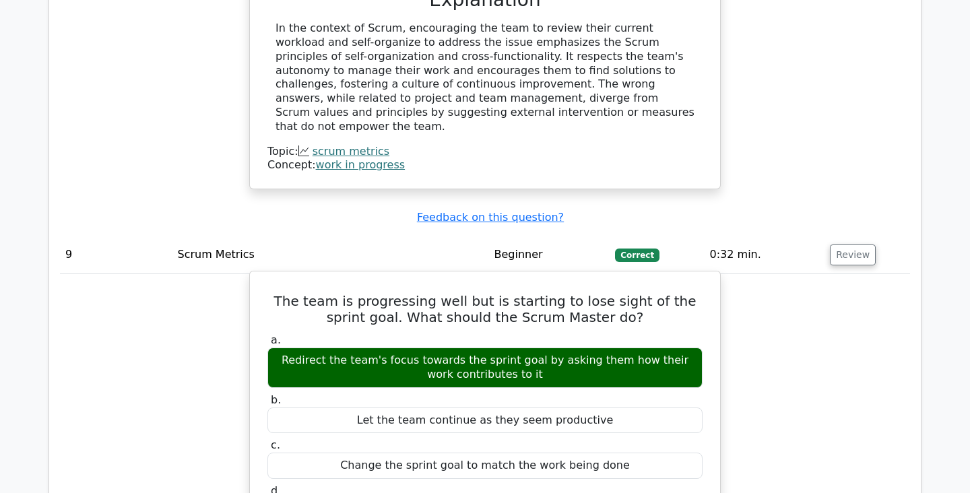
drag, startPoint x: 280, startPoint y: 139, endPoint x: 641, endPoint y: 346, distance: 416.5
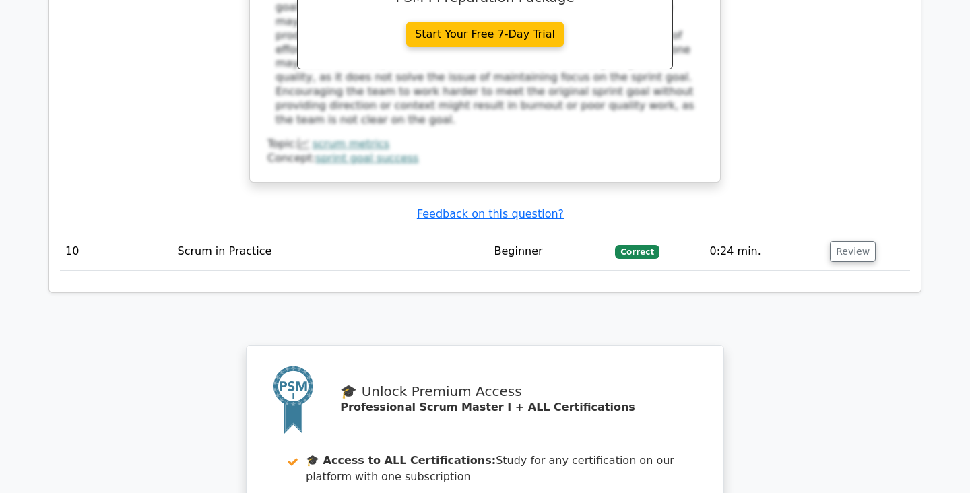
scroll to position [7080, 0]
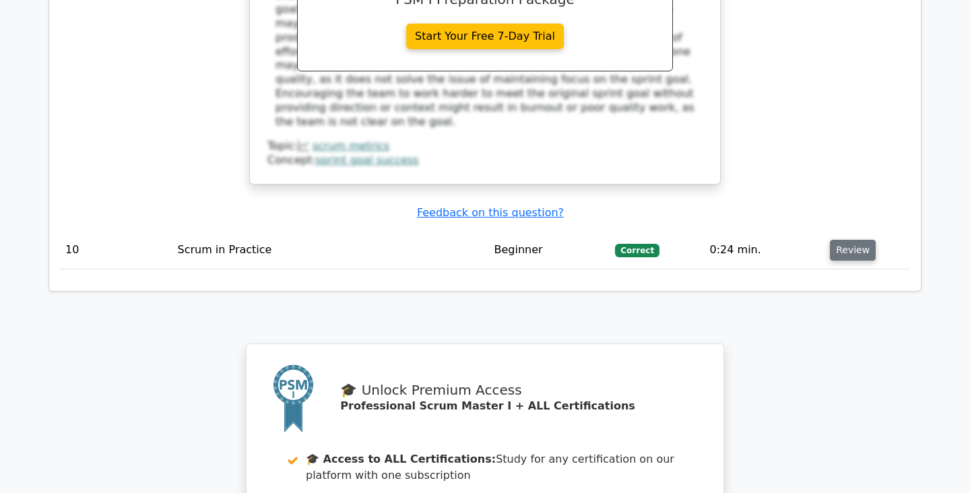
click at [832, 240] on button "Review" at bounding box center [853, 250] width 46 height 21
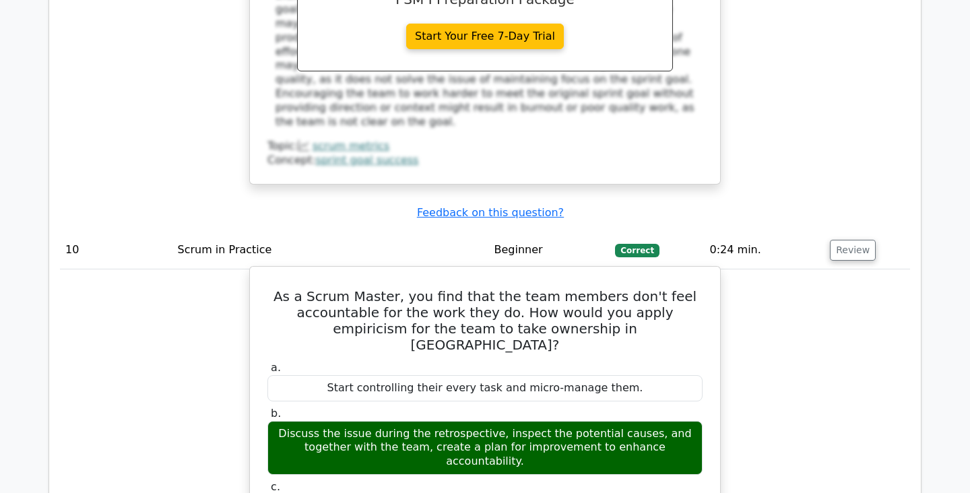
drag, startPoint x: 300, startPoint y: 120, endPoint x: 691, endPoint y: 349, distance: 453.5
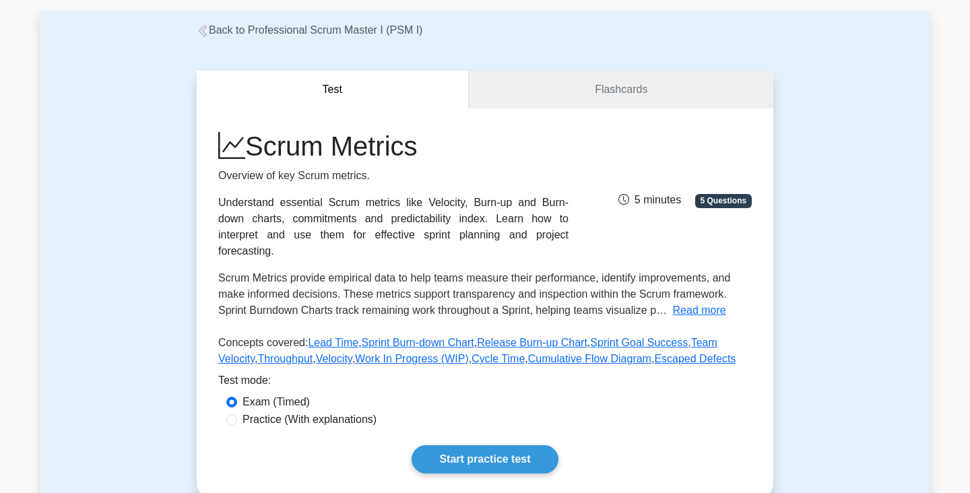
scroll to position [65, 0]
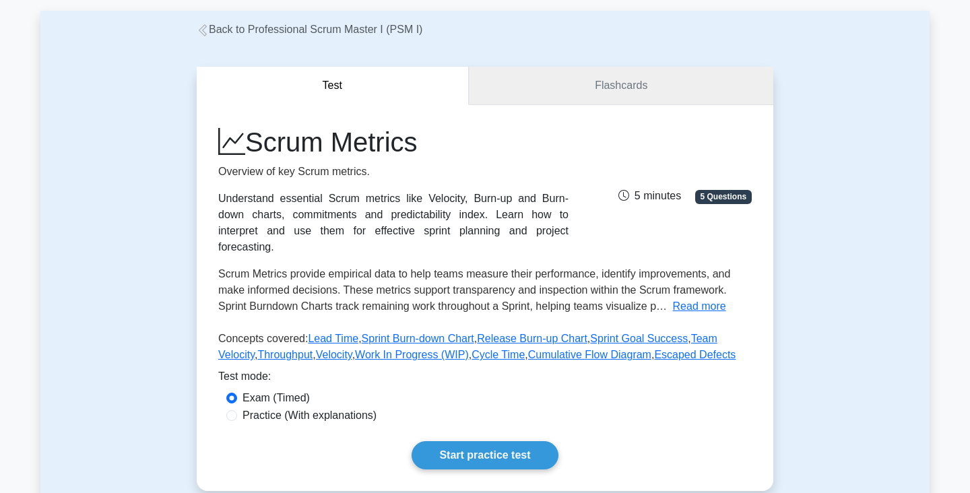
click at [526, 98] on link "Flashcards" at bounding box center [621, 86] width 305 height 38
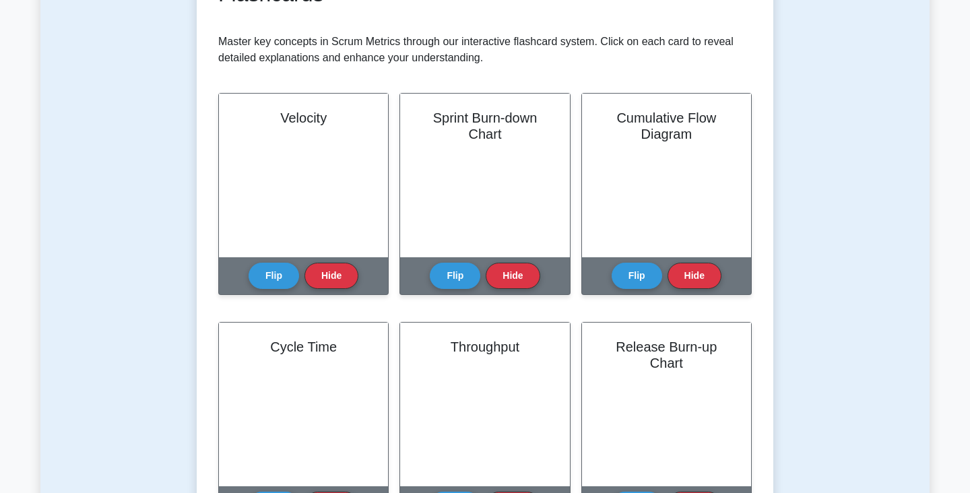
scroll to position [259, 0]
